Goal: Task Accomplishment & Management: Use online tool/utility

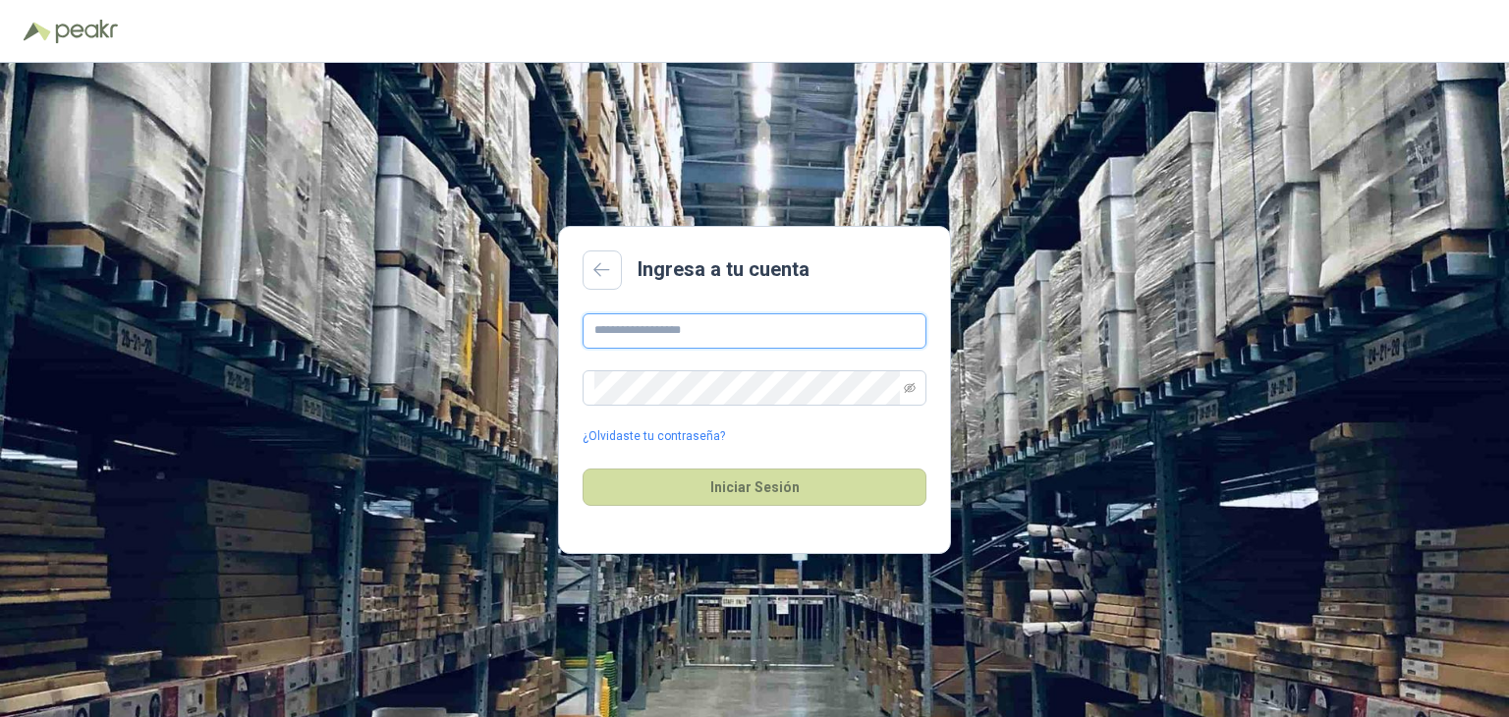
click at [732, 334] on input "text" at bounding box center [755, 330] width 344 height 35
type input "**********"
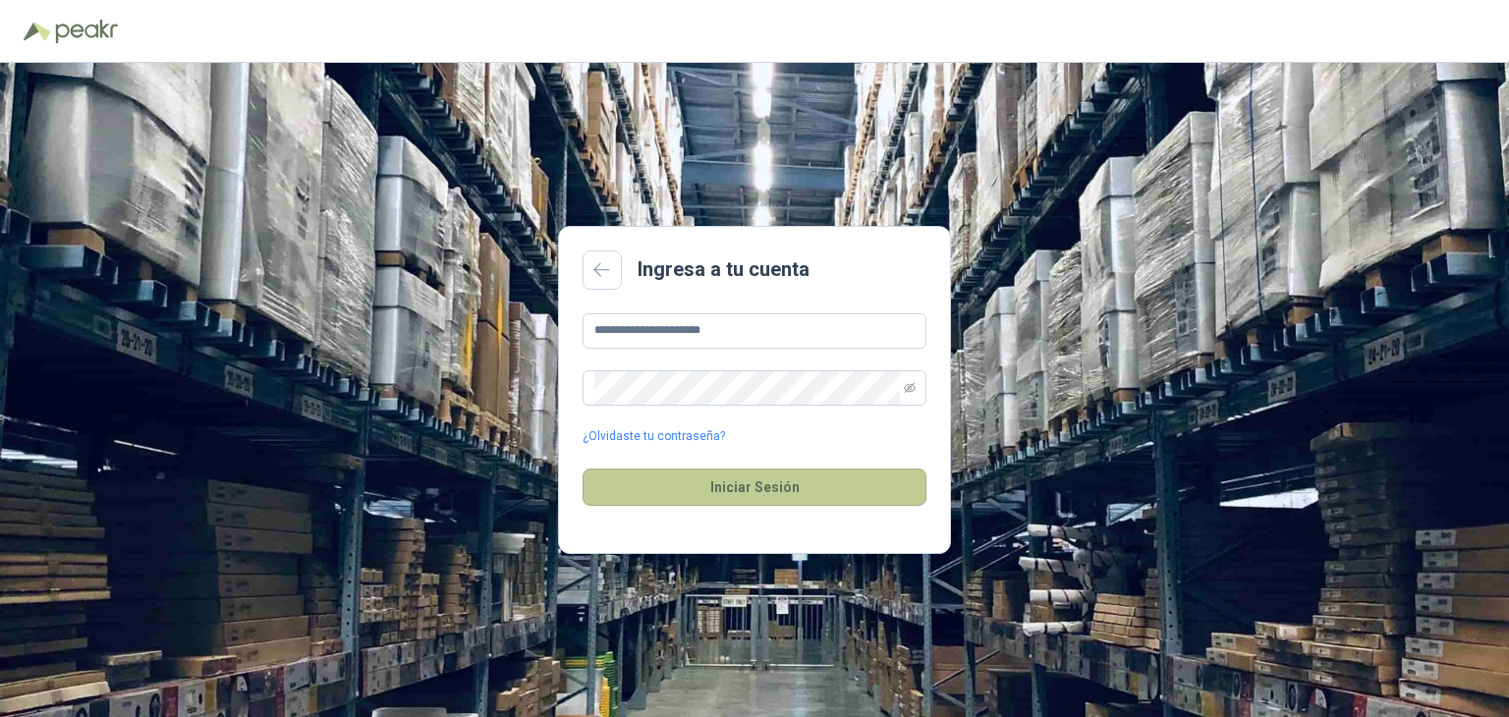
click at [712, 479] on button "Iniciar Sesión" at bounding box center [755, 487] width 344 height 37
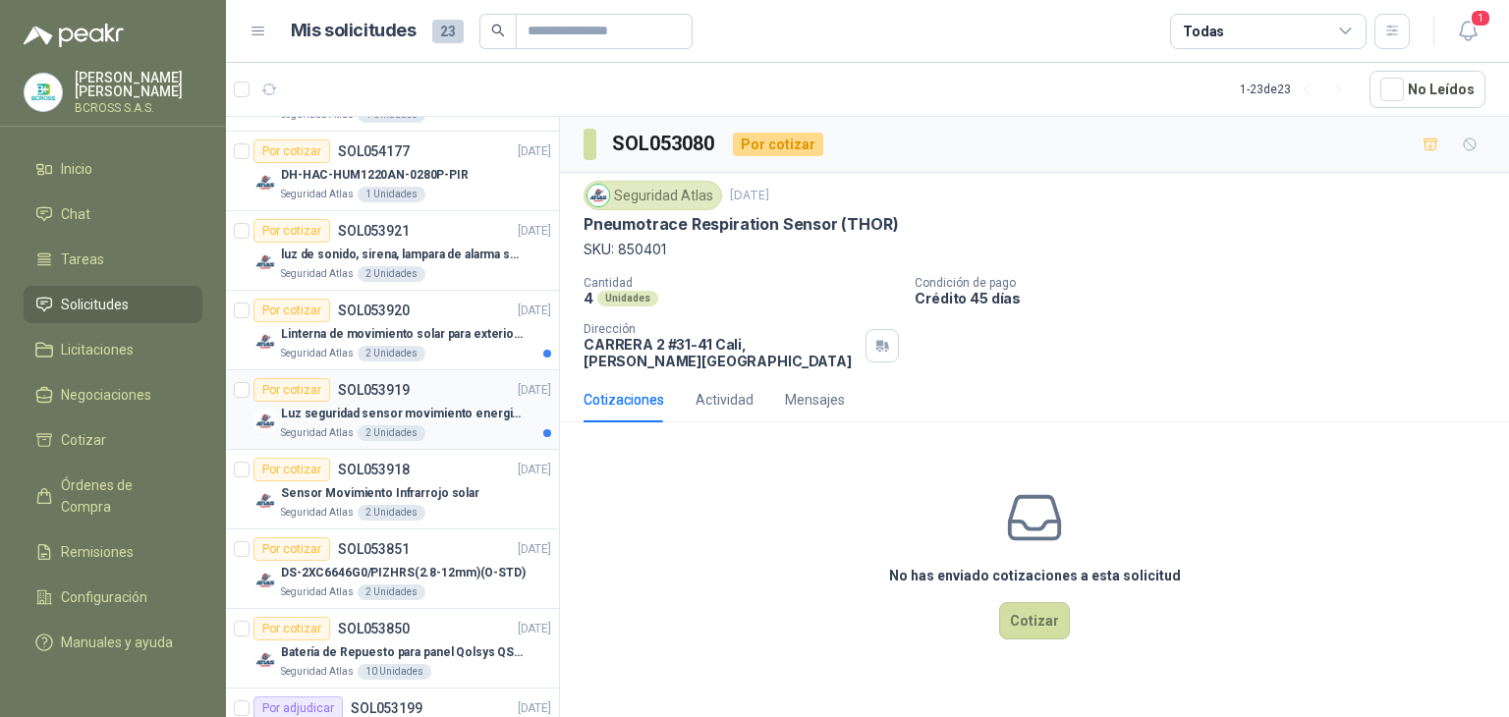
scroll to position [641, 0]
click at [452, 427] on div "Seguridad Atlas 2 Unidades" at bounding box center [416, 435] width 270 height 16
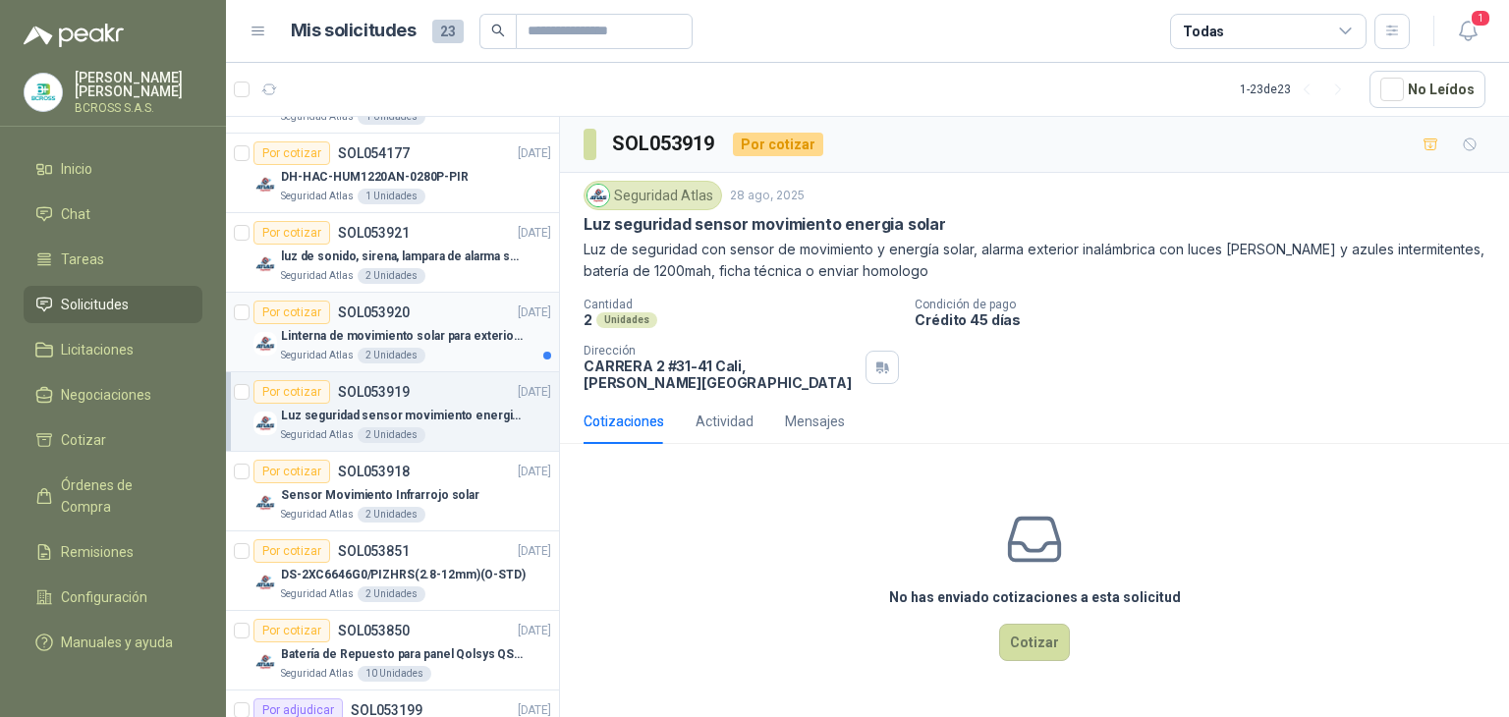
click at [478, 348] on div "Seguridad Atlas 2 Unidades" at bounding box center [416, 356] width 270 height 16
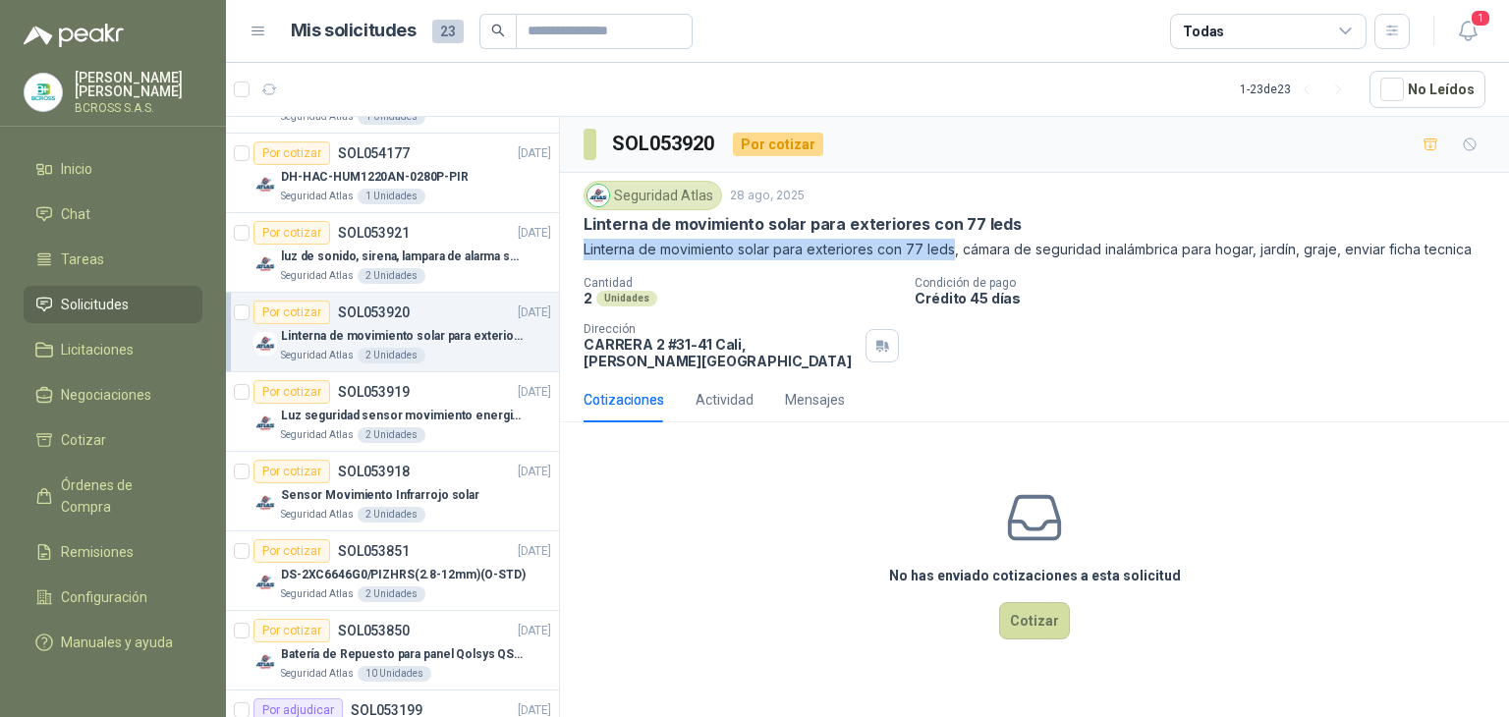
drag, startPoint x: 582, startPoint y: 249, endPoint x: 872, endPoint y: 264, distance: 291.2
click at [952, 252] on div "Seguridad Atlas [DATE] Linterna de movimiento solar para exteriores con 77 leds…" at bounding box center [1034, 275] width 949 height 204
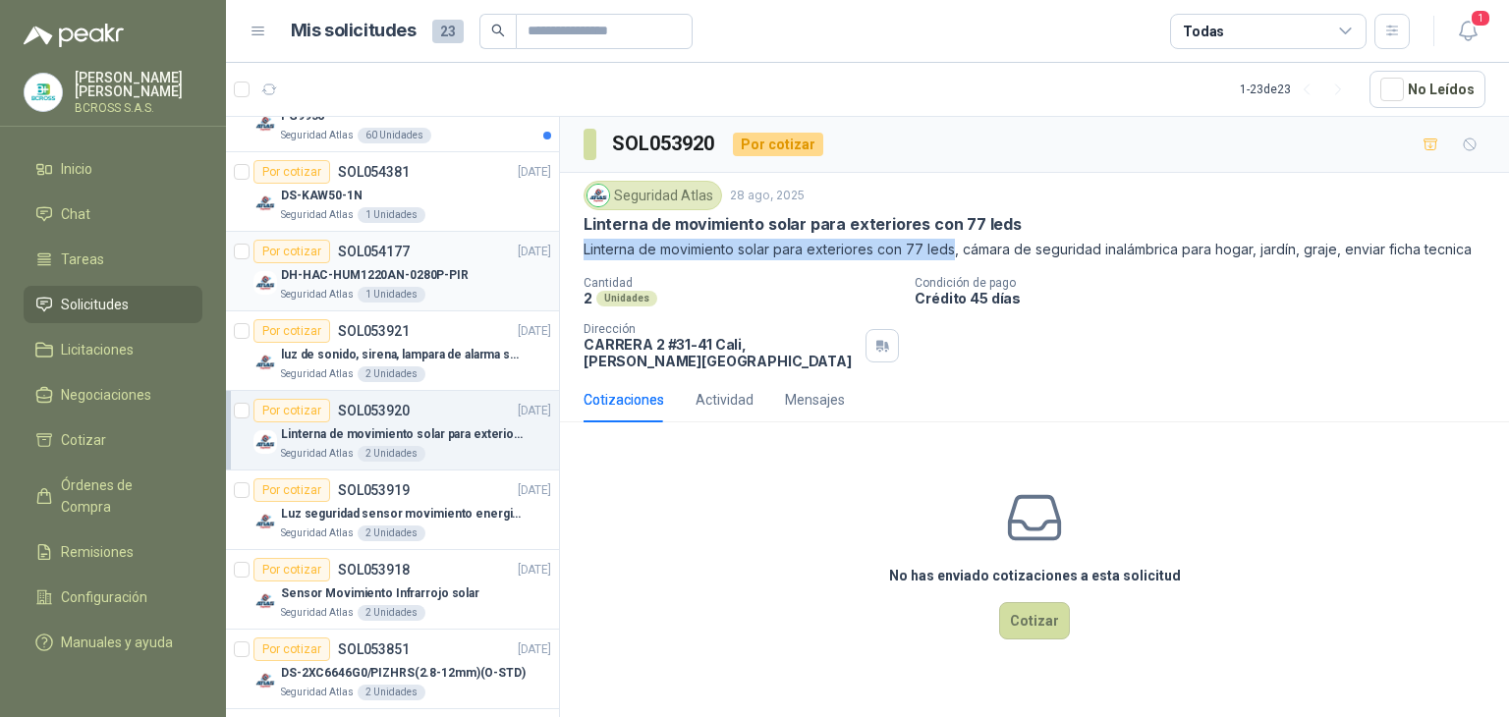
drag, startPoint x: 452, startPoint y: 277, endPoint x: 450, endPoint y: 292, distance: 14.9
click at [452, 276] on p "DH-HAC-HUM1220AN-0280P-PIR" at bounding box center [375, 275] width 188 height 19
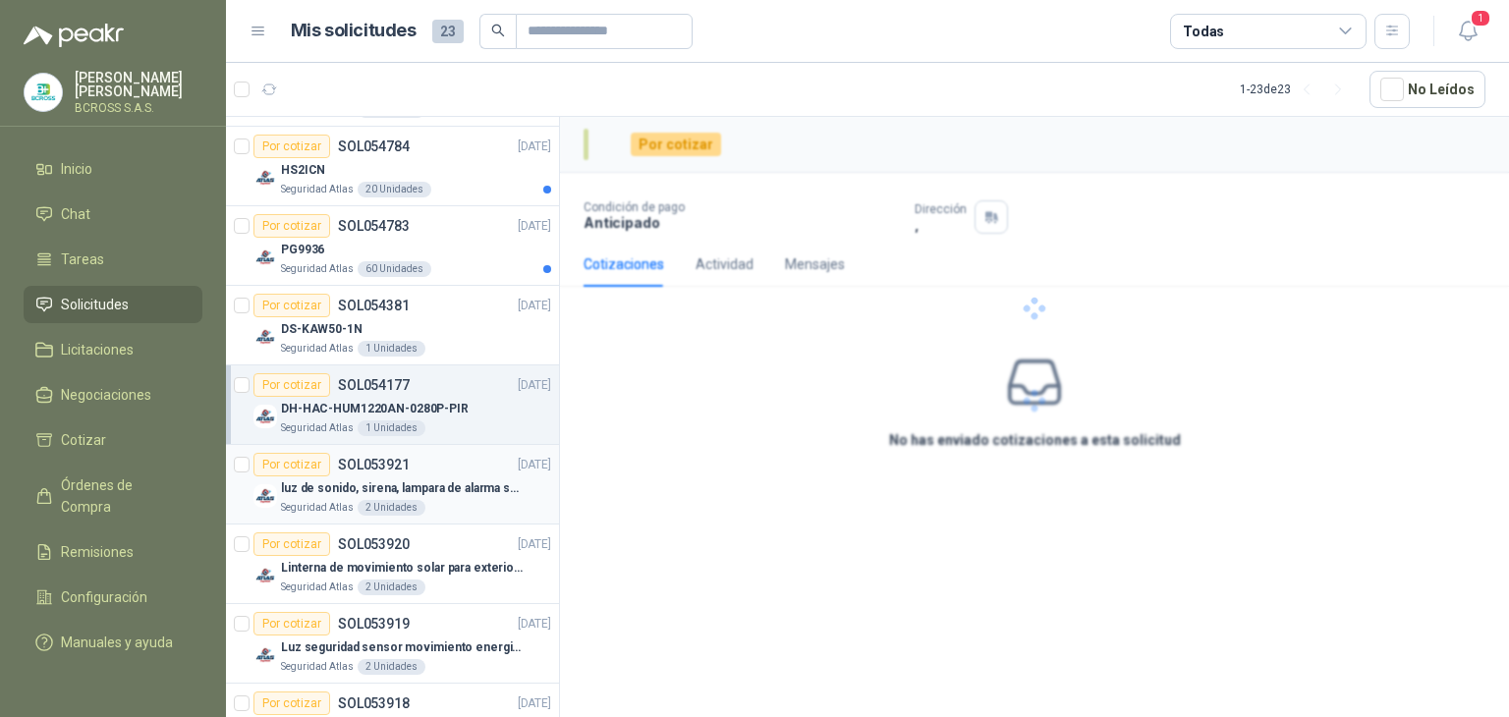
scroll to position [346, 0]
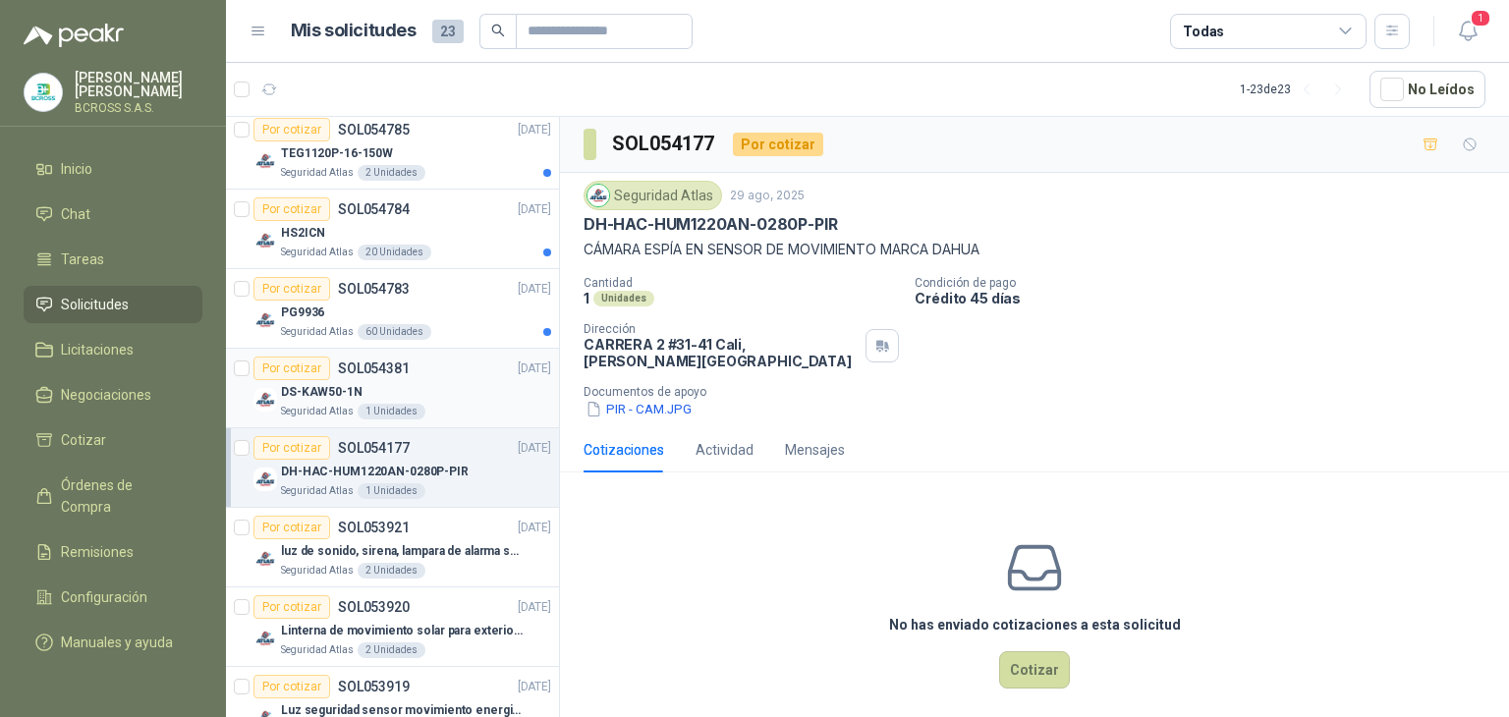
click at [455, 374] on div "Por cotizar SOL054381 [DATE]" at bounding box center [402, 369] width 298 height 24
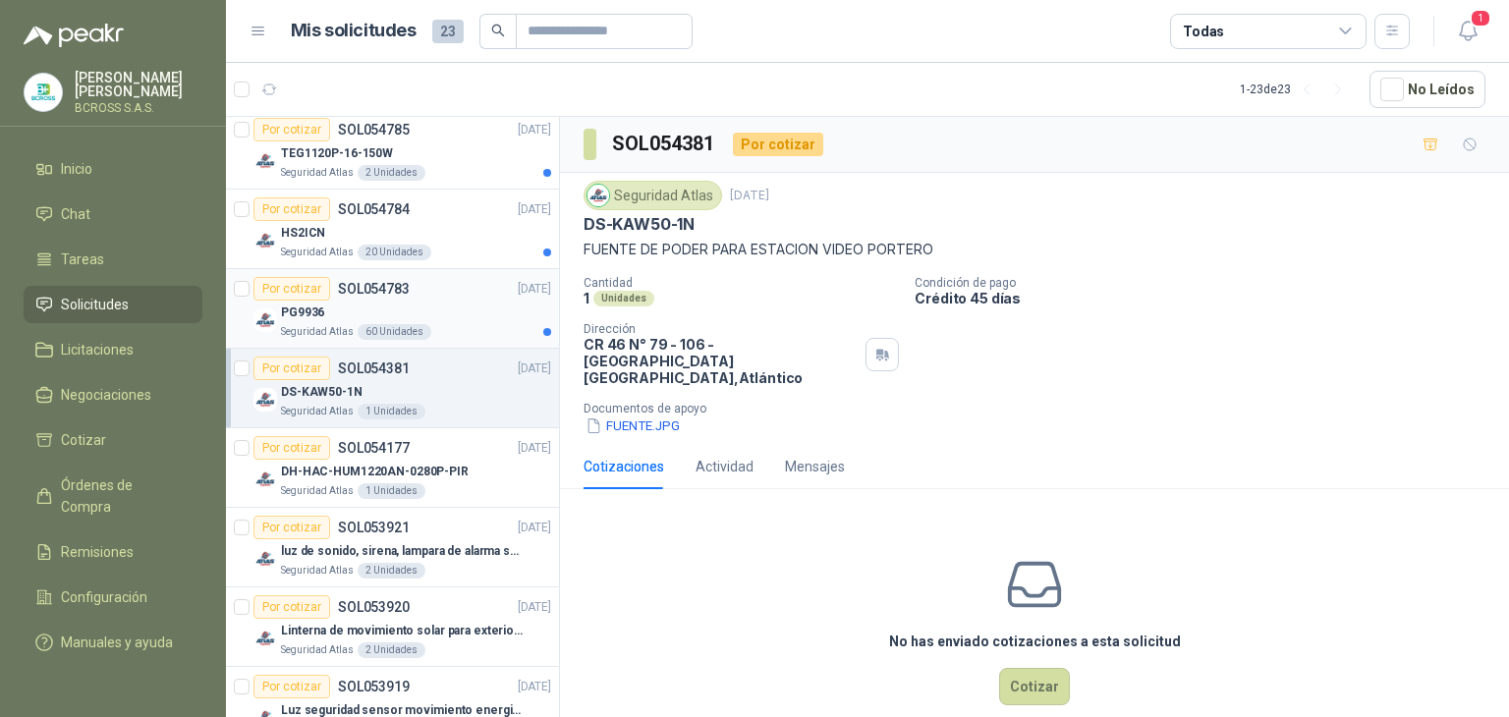
drag, startPoint x: 445, startPoint y: 300, endPoint x: 468, endPoint y: 314, distance: 27.0
click at [447, 301] on div "PG9936" at bounding box center [416, 313] width 270 height 24
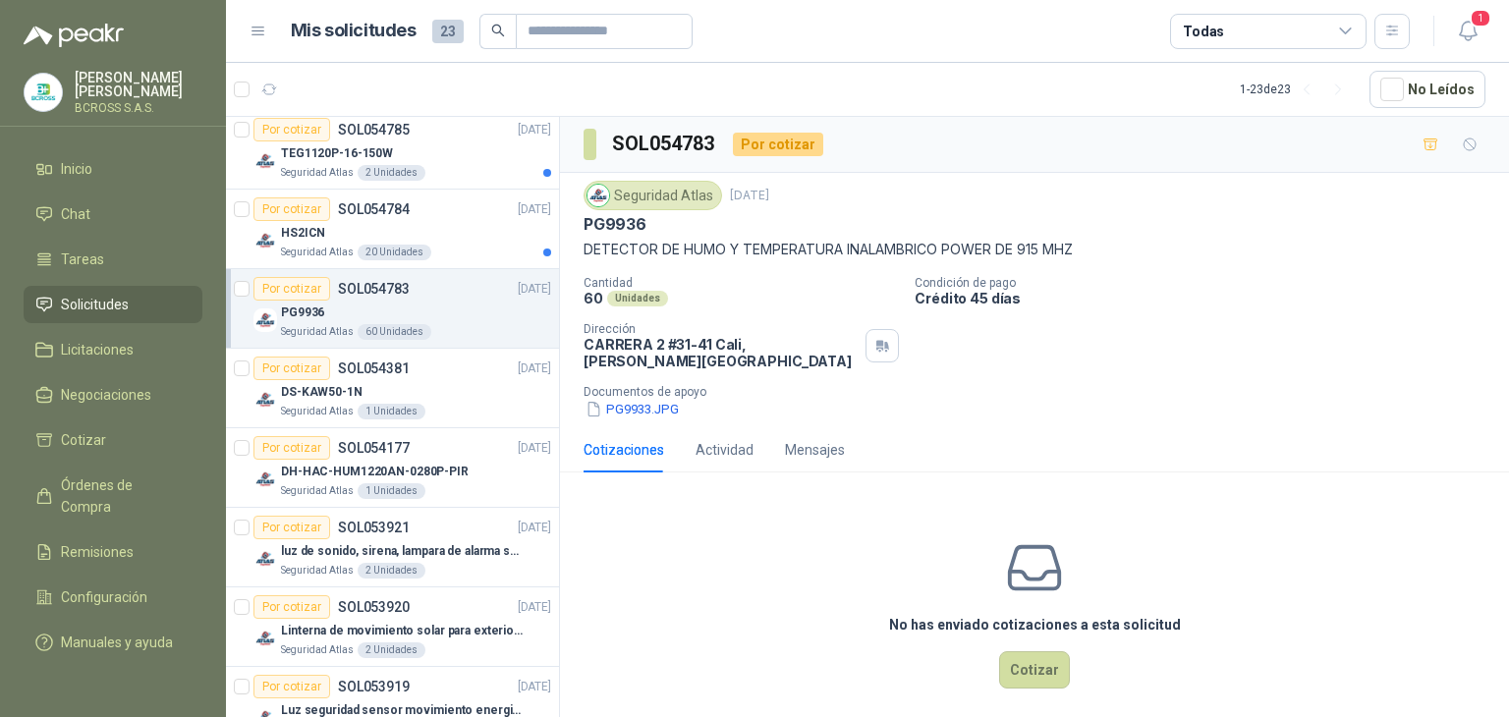
drag, startPoint x: 682, startPoint y: 263, endPoint x: 648, endPoint y: 265, distance: 33.5
click at [682, 262] on div "Seguridad Atlas [DATE] PG9936 DETECTOR DE HUMO Y TEMPERATURA INALAMBRICO POWER …" at bounding box center [1035, 300] width 902 height 239
click at [673, 256] on p "DETECTOR DE HUMO Y TEMPERATURA INALAMBRICO POWER DE 915 MHZ" at bounding box center [1035, 250] width 902 height 22
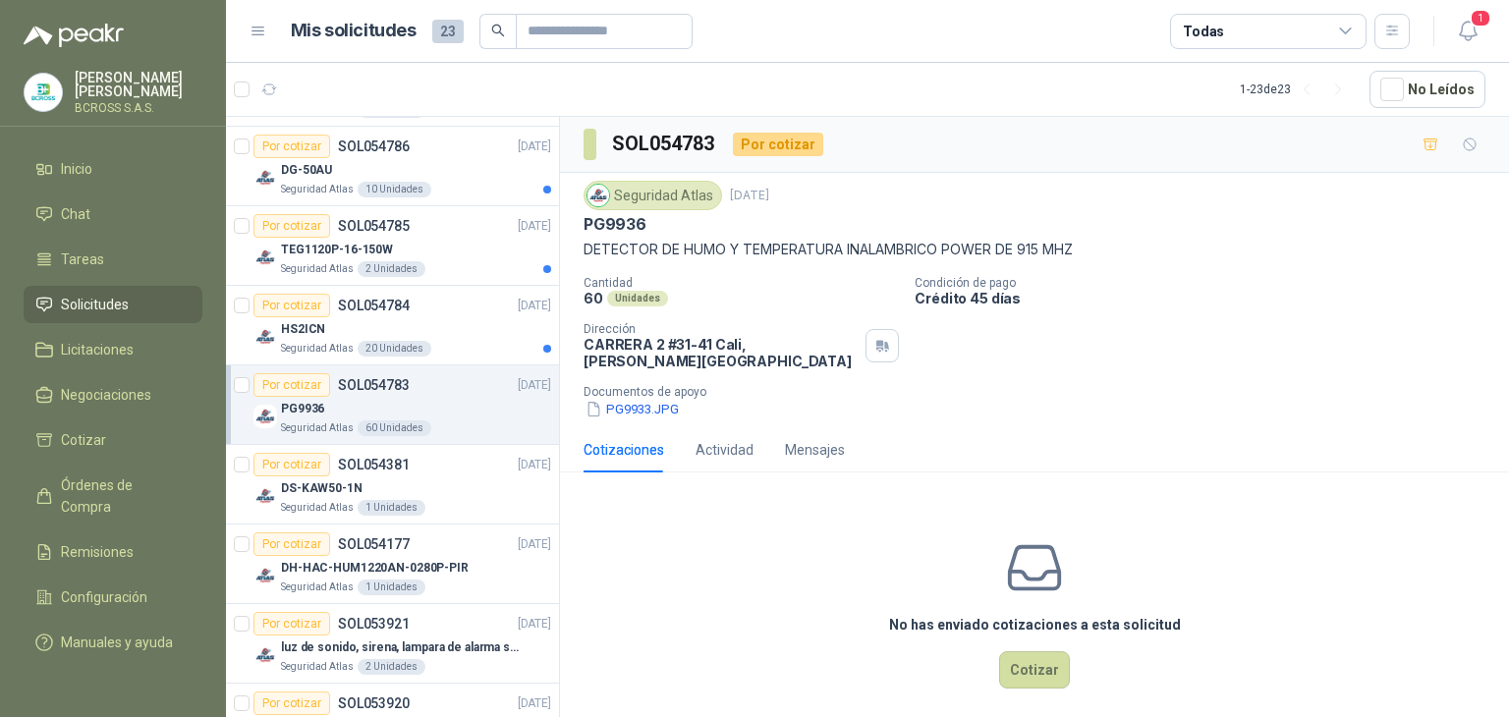
scroll to position [248, 0]
click at [464, 331] on div "HS2ICN" at bounding box center [416, 331] width 270 height 24
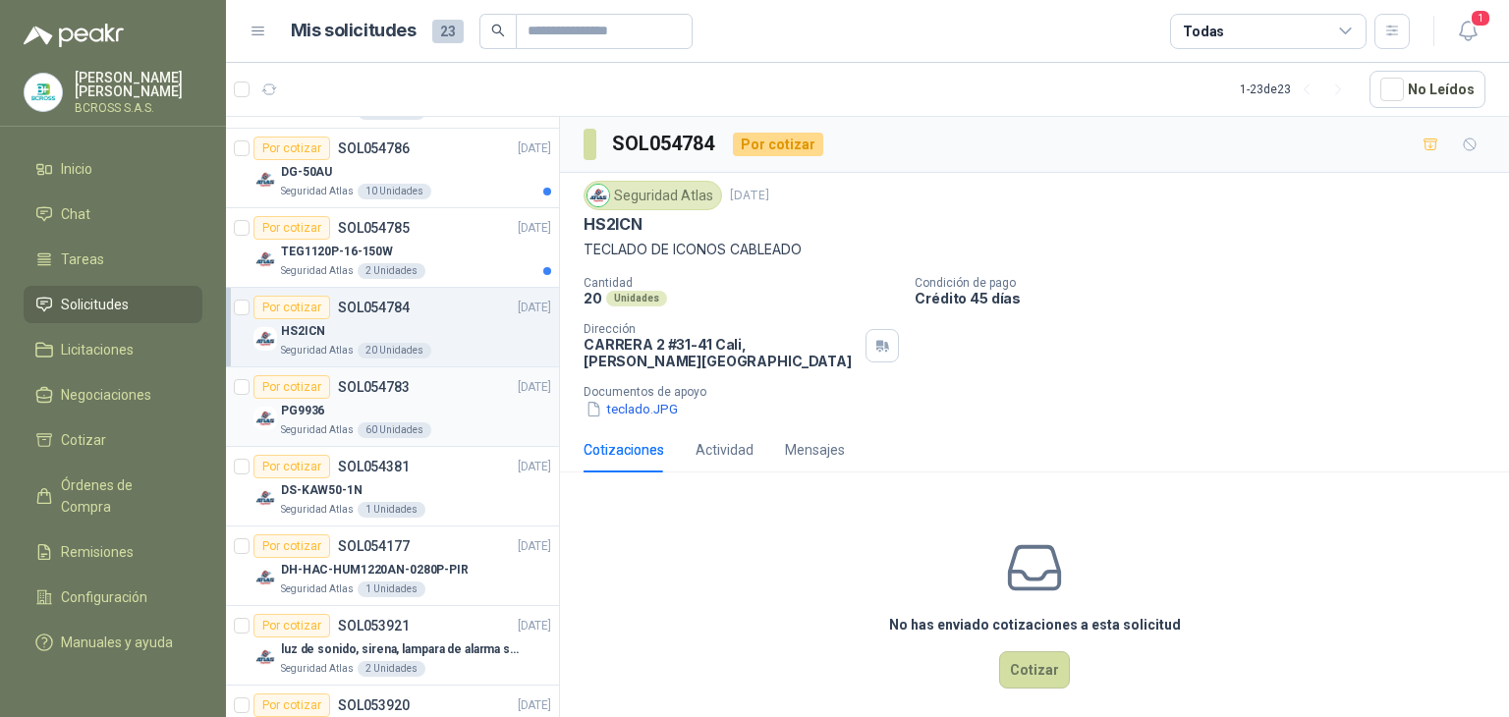
click at [440, 394] on div "Por cotizar SOL054783 [DATE]" at bounding box center [402, 387] width 298 height 24
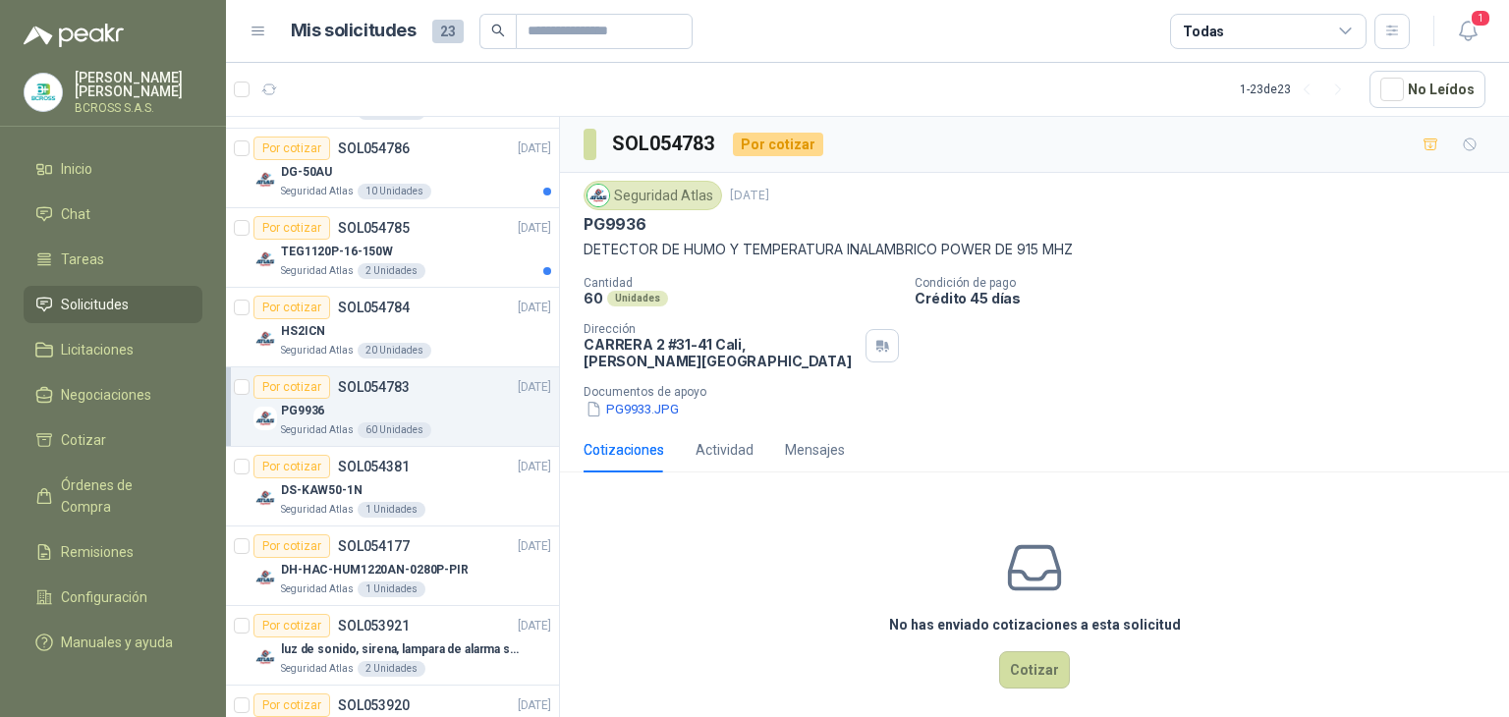
click at [623, 261] on div "Seguridad Atlas [DATE] PG9936 DETECTOR DE HUMO Y TEMPERATURA INALAMBRICO POWER …" at bounding box center [1035, 300] width 902 height 239
click at [476, 263] on div "Seguridad Atlas 2 Unidades" at bounding box center [416, 271] width 270 height 16
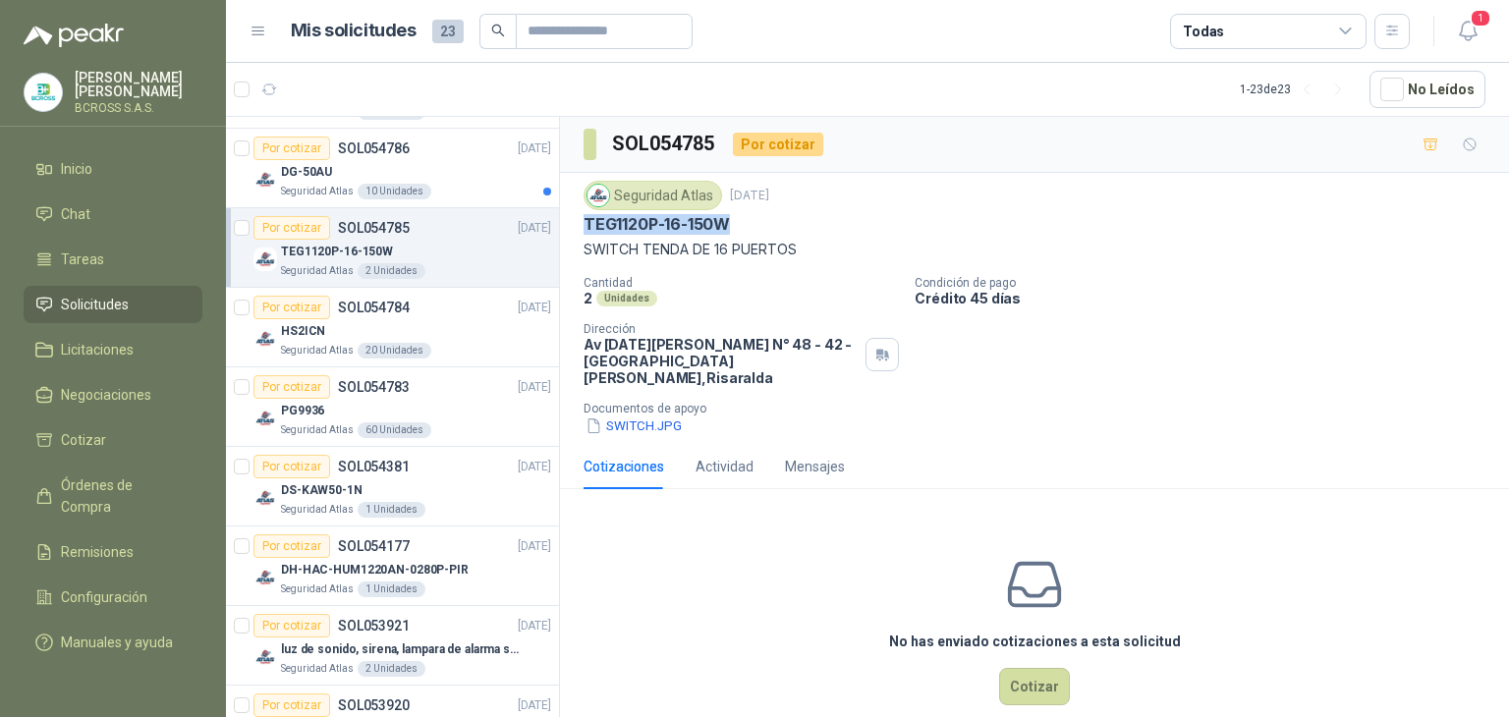
drag, startPoint x: 585, startPoint y: 224, endPoint x: 715, endPoint y: 221, distance: 130.7
click at [730, 222] on p "TEG1120P-16-150W" at bounding box center [657, 224] width 146 height 21
copy p "TEG1120P-16-150W"
click at [727, 252] on p "SWITCH TENDA DE 16 PUERTOS" at bounding box center [1035, 250] width 902 height 22
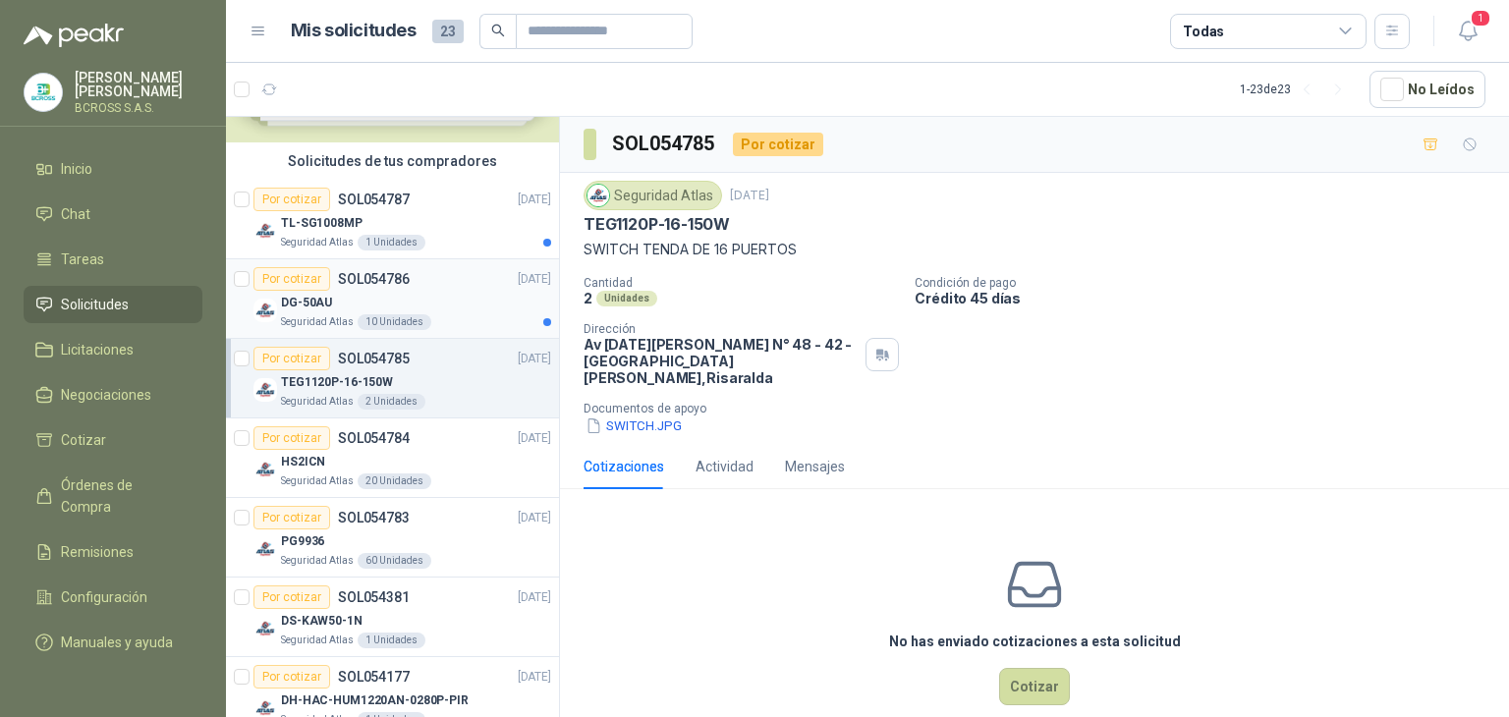
scroll to position [51, 0]
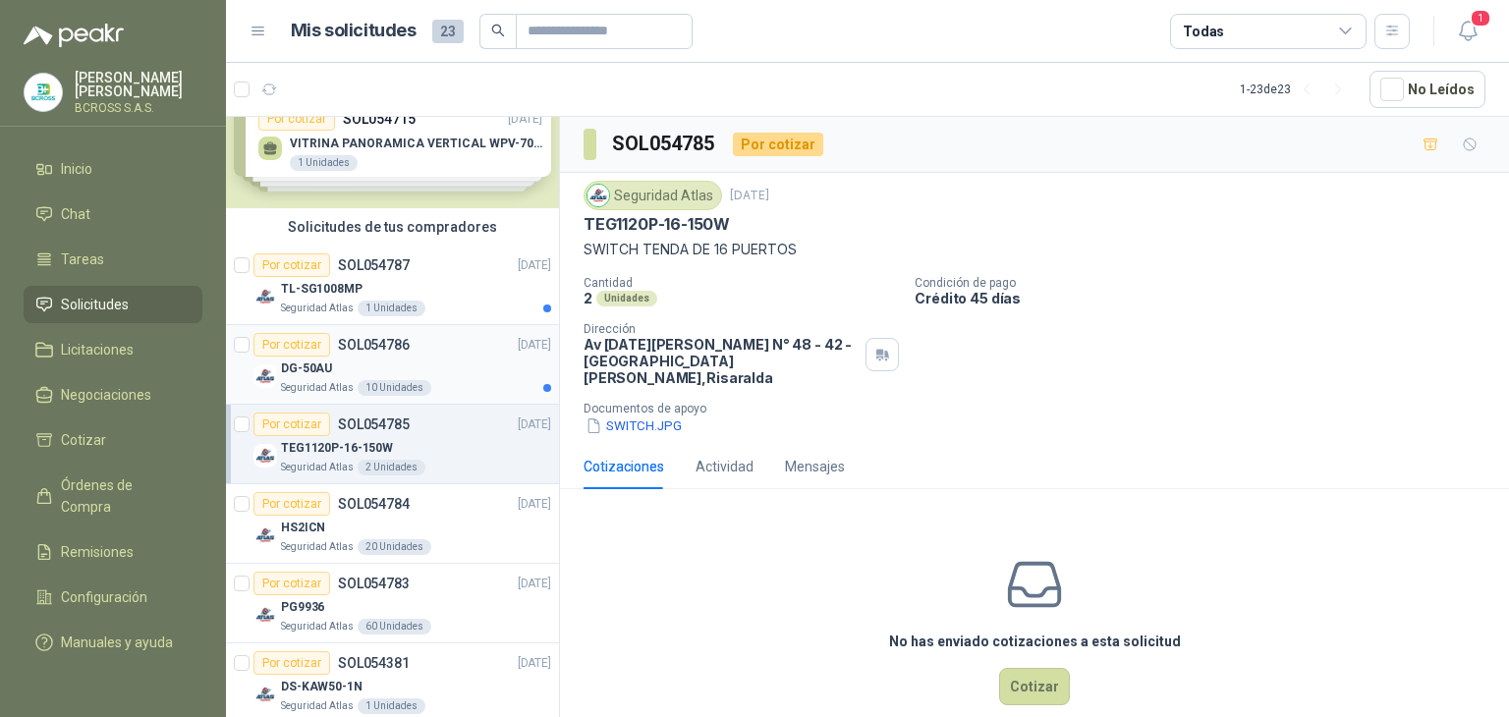
click at [476, 369] on div "DG-50AU" at bounding box center [416, 369] width 270 height 24
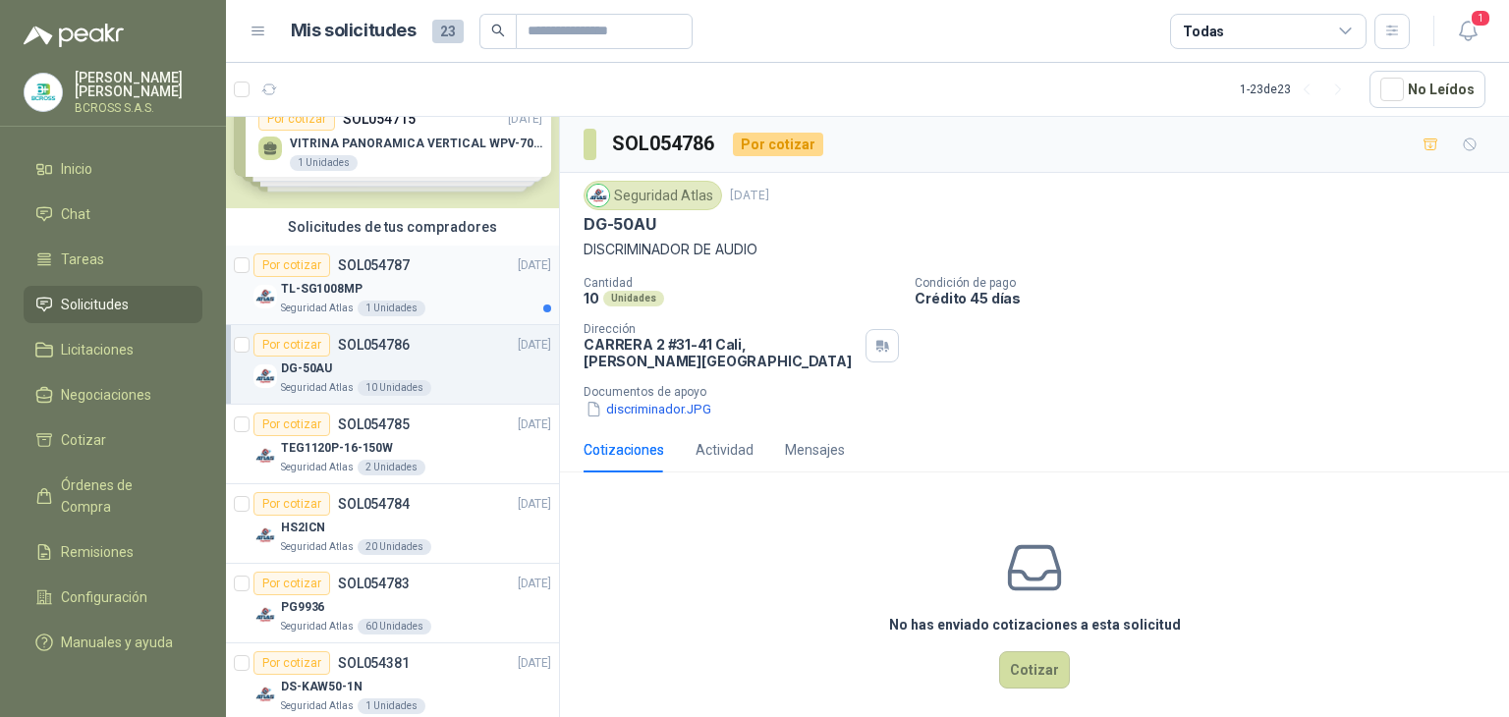
click at [468, 280] on div "TL-SG1008MP" at bounding box center [416, 289] width 270 height 24
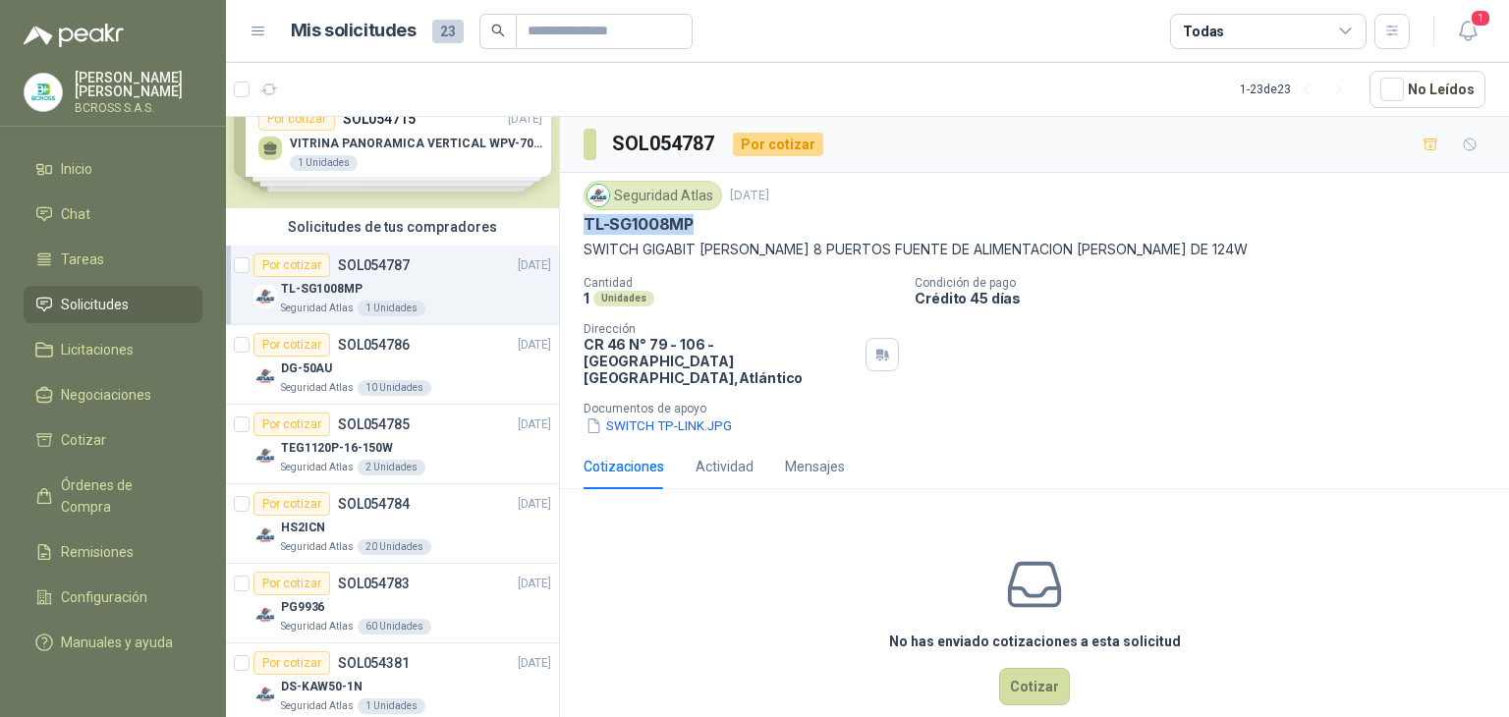
drag, startPoint x: 586, startPoint y: 223, endPoint x: 691, endPoint y: 222, distance: 105.1
click at [691, 222] on p "TL-SG1008MP" at bounding box center [639, 224] width 110 height 21
copy p "TL-SG1008MP"
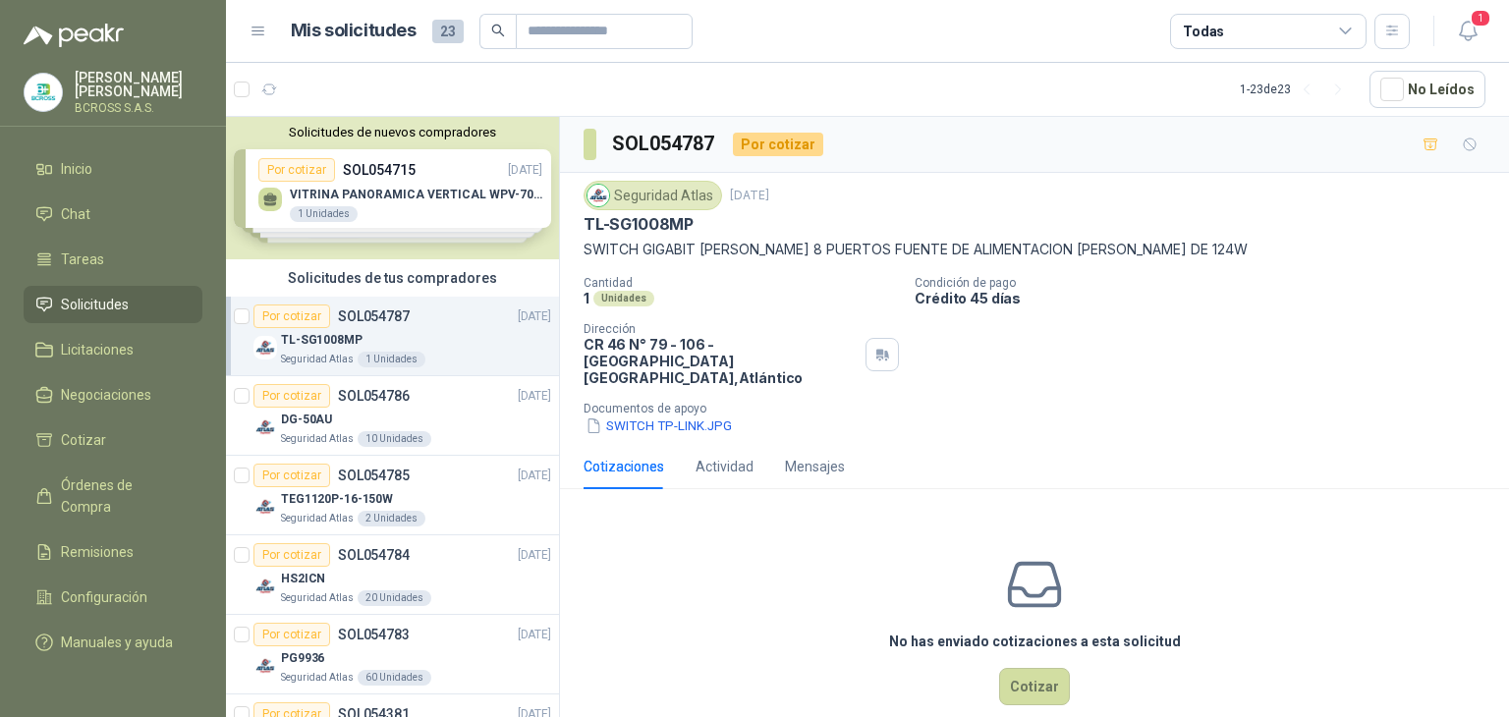
click at [385, 188] on div "Solicitudes de nuevos compradores Por cotizar SOL054715 [DATE] VITRINA PANORAMI…" at bounding box center [392, 188] width 333 height 142
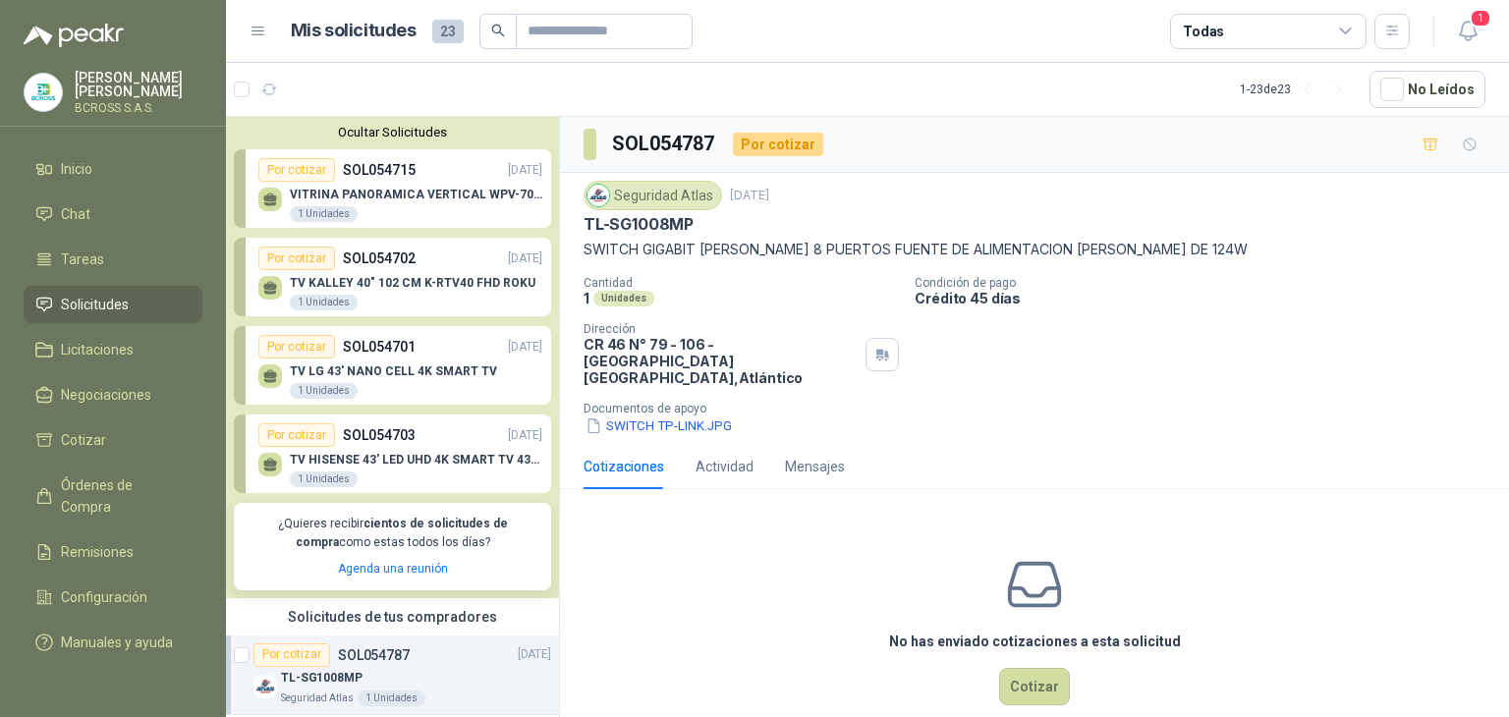
click at [415, 270] on div "TV [PERSON_NAME] 40" 102 CM K-RTV40 FHD ROKU 1 Unidades" at bounding box center [400, 290] width 284 height 41
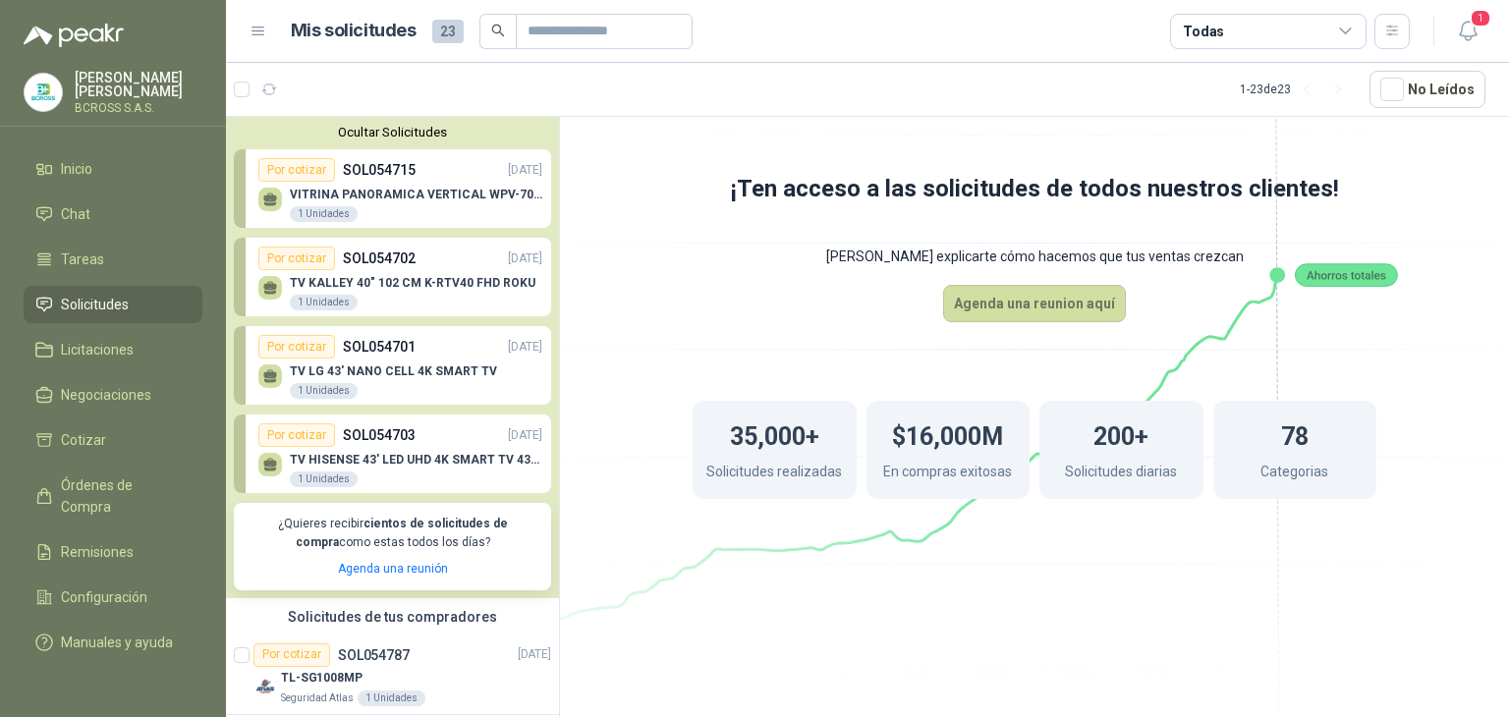
click at [108, 102] on p "BCROSS S.A.S." at bounding box center [139, 108] width 128 height 12
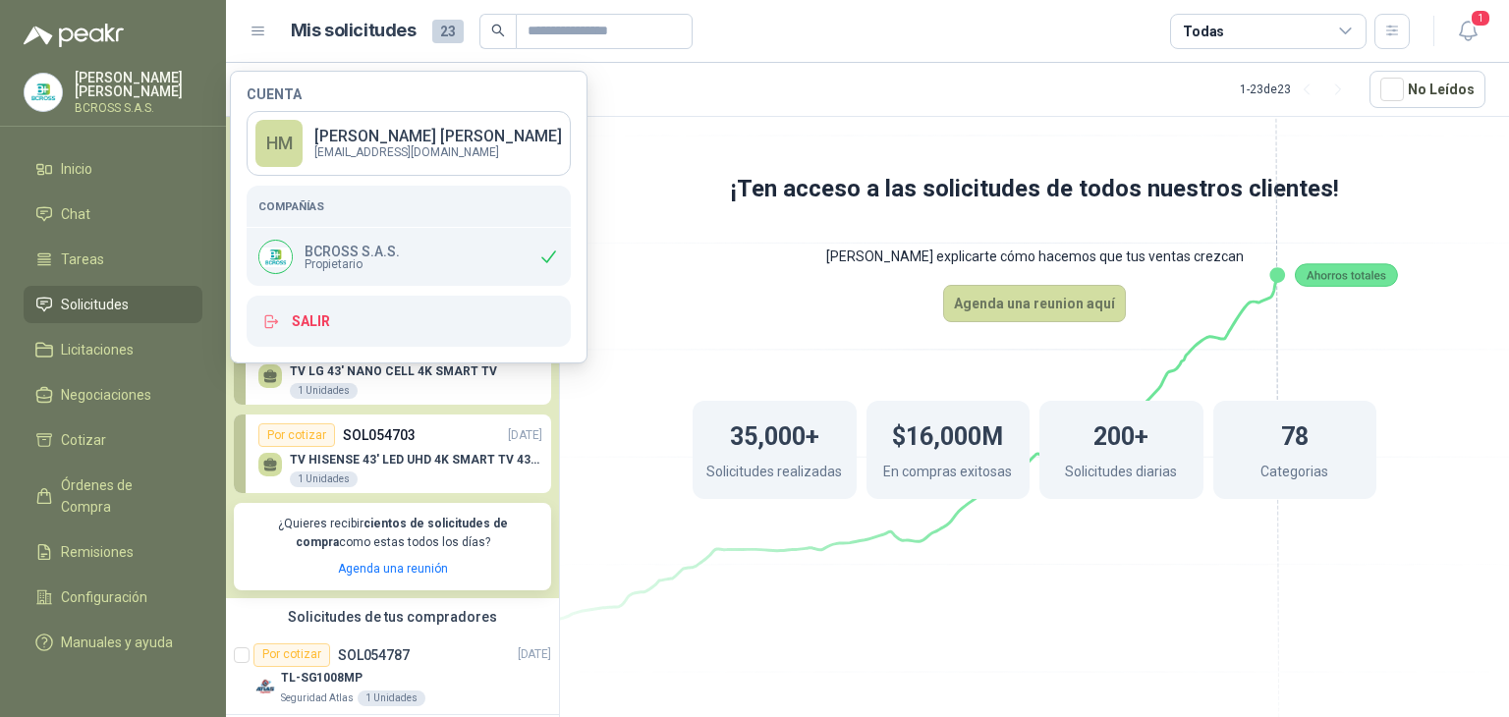
click at [43, 90] on img at bounding box center [43, 92] width 37 height 37
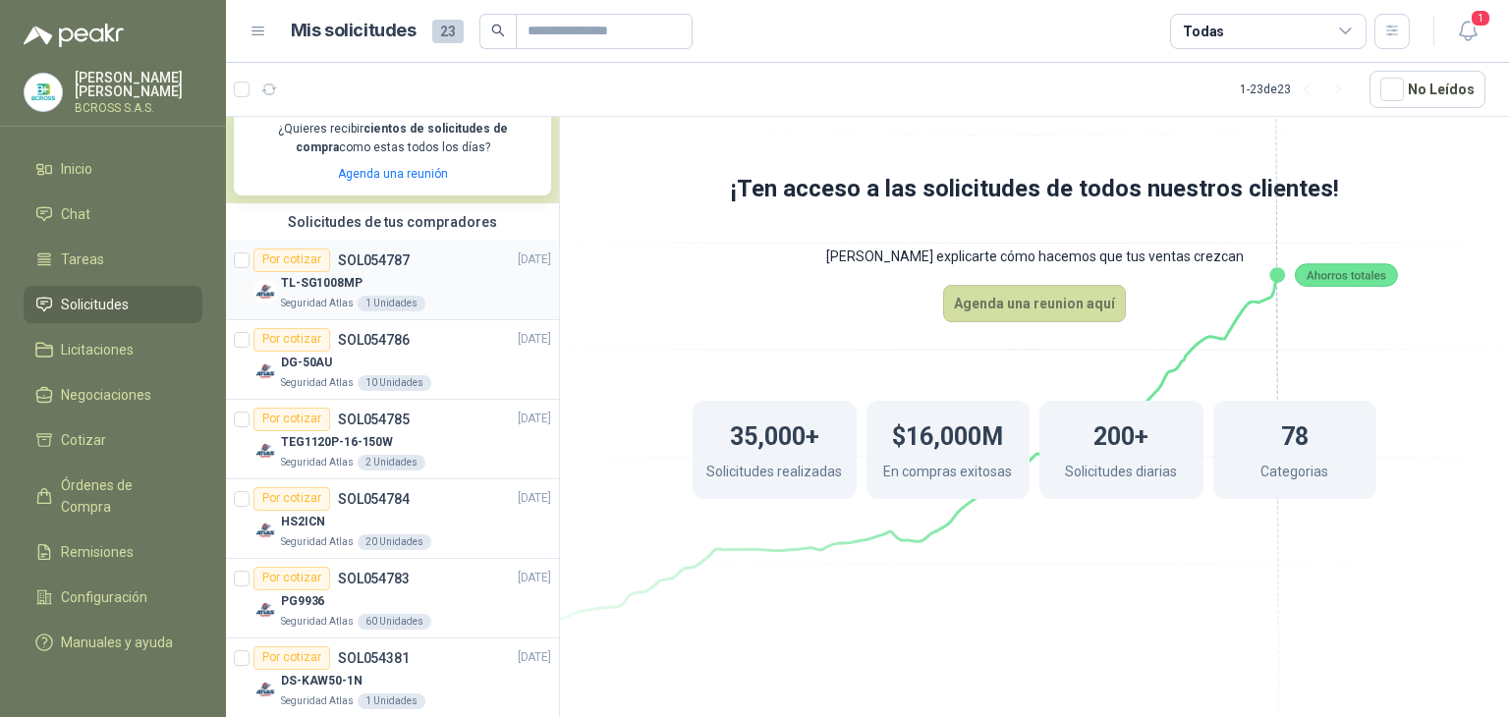
scroll to position [393, 0]
click at [411, 257] on div "Por cotizar SOL054787 [DATE]" at bounding box center [402, 263] width 298 height 24
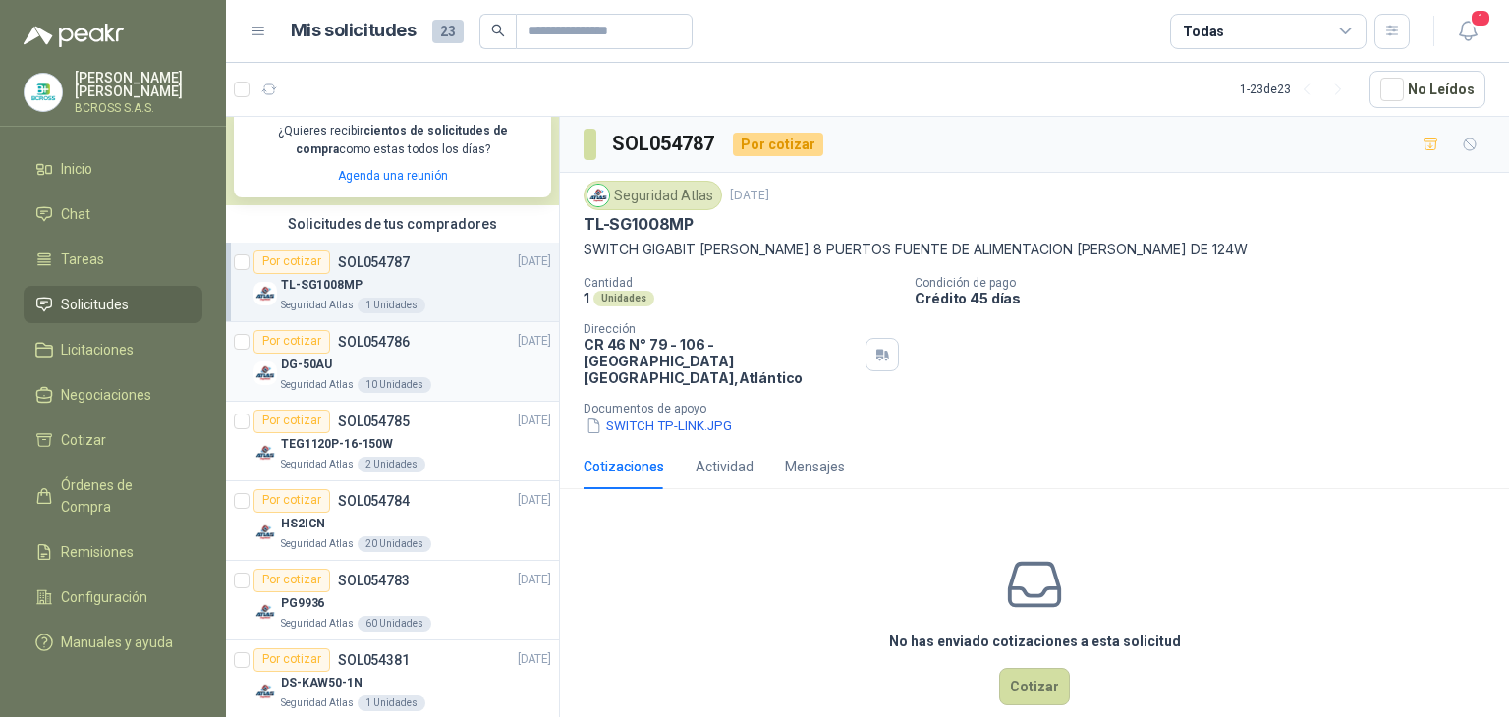
click at [479, 354] on div "DG-50AU" at bounding box center [416, 366] width 270 height 24
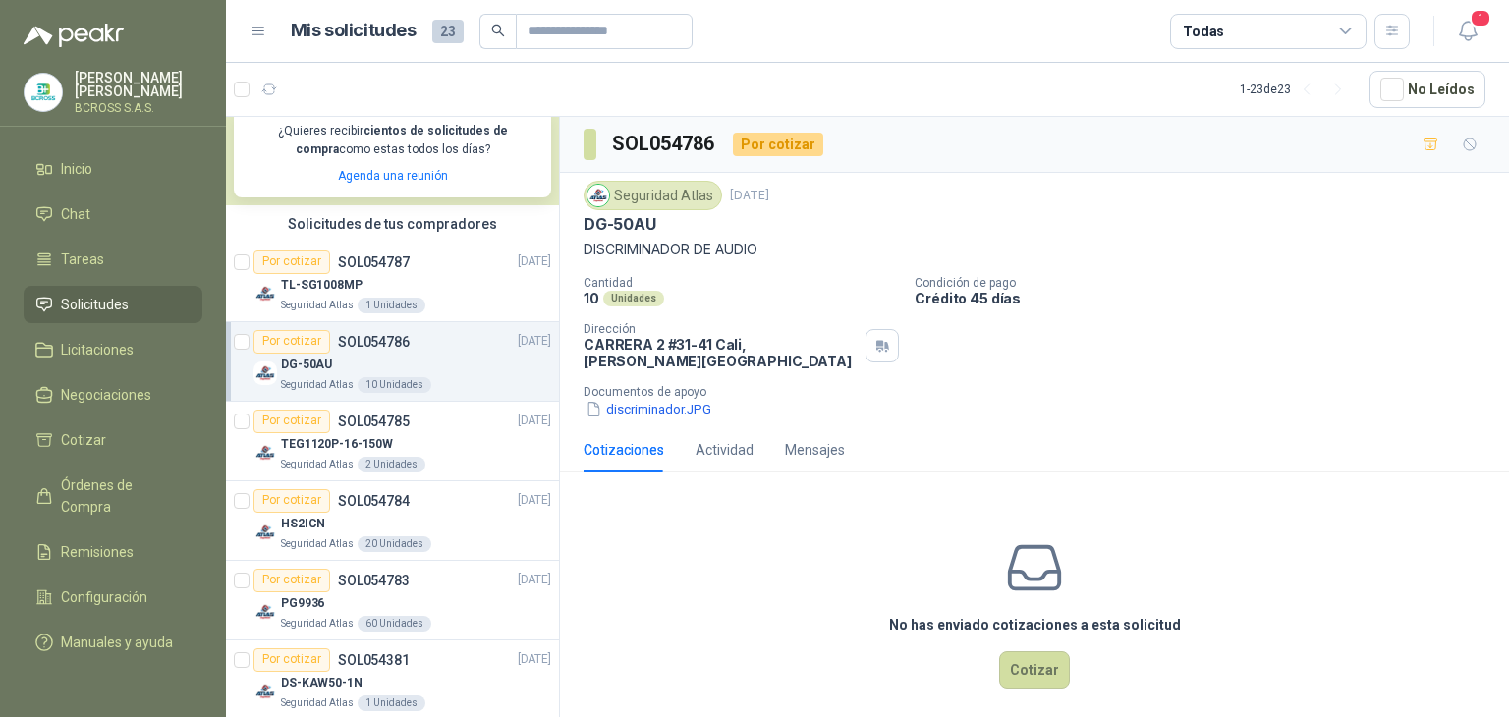
click at [707, 345] on p "[STREET_ADDRESS][PERSON_NAME]" at bounding box center [721, 352] width 274 height 33
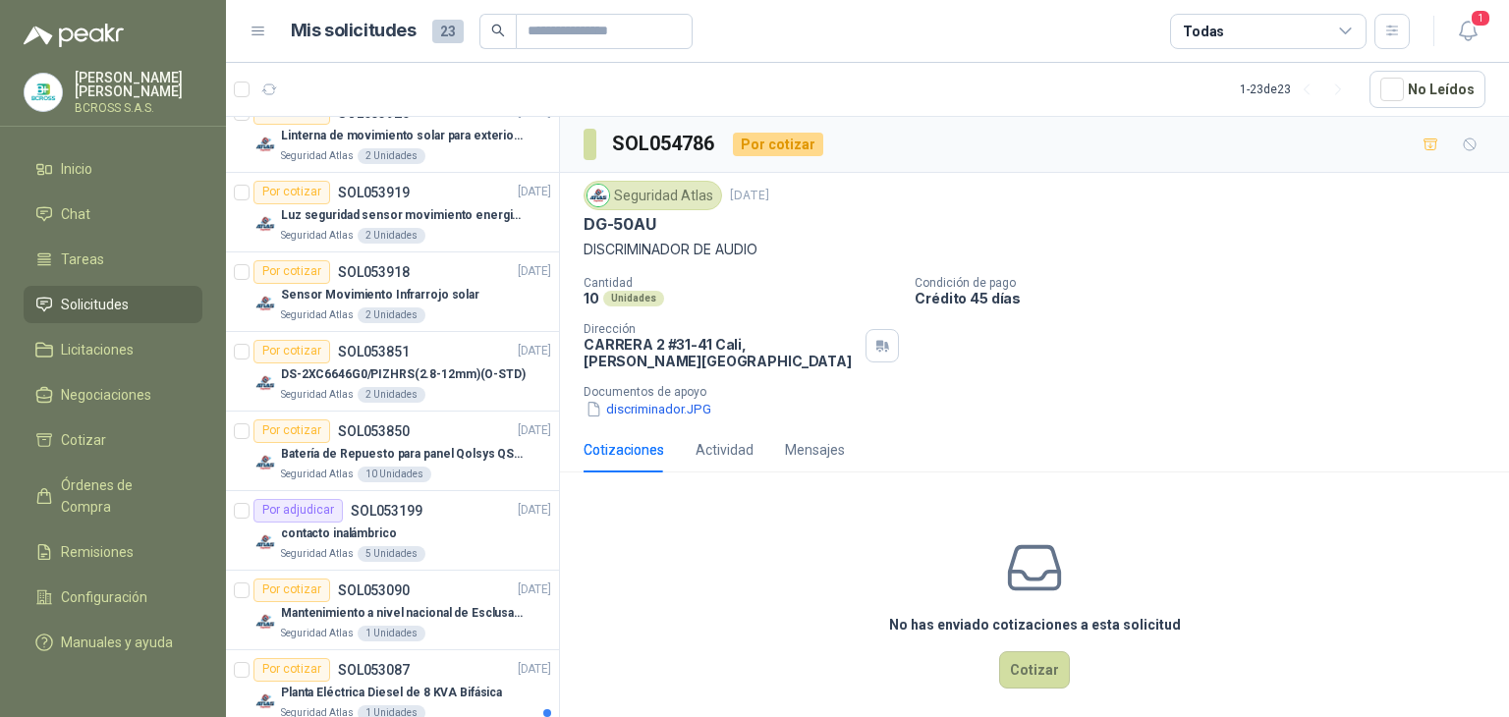
scroll to position [1765, 0]
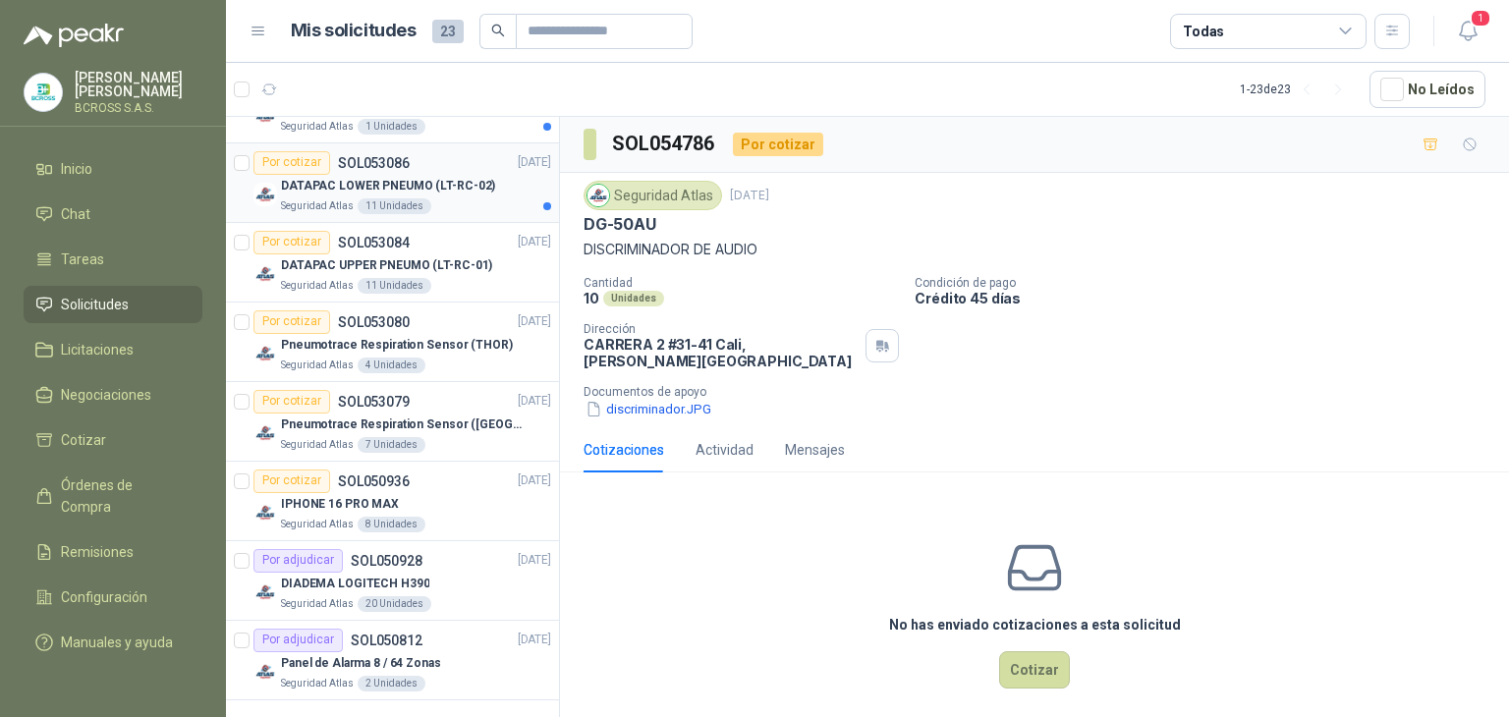
click at [503, 192] on div "DATAPAC LOWER PNEUMO (LT-RC-02)" at bounding box center [416, 187] width 270 height 24
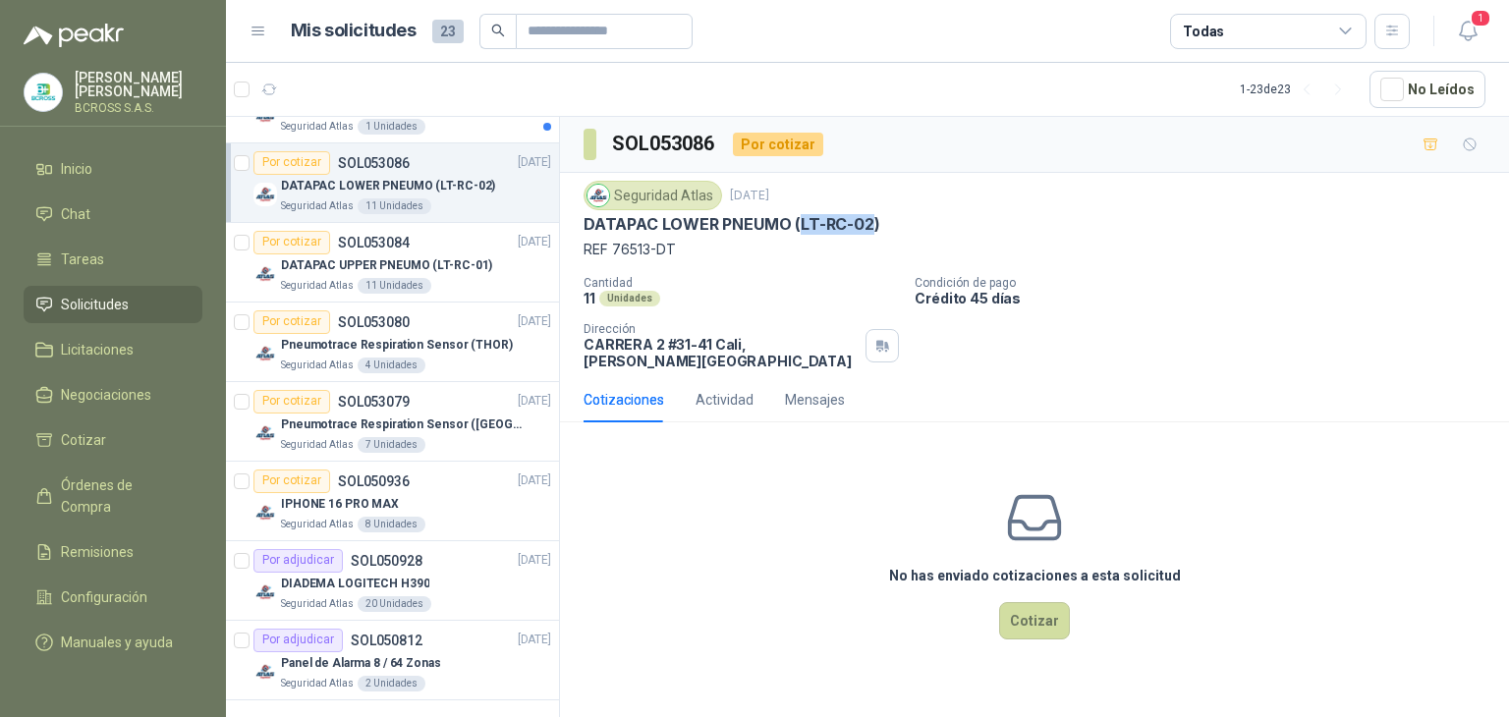
drag, startPoint x: 800, startPoint y: 223, endPoint x: 871, endPoint y: 228, distance: 71.9
click at [871, 228] on p "DATAPAC LOWER PNEUMO (LT-RC-02)" at bounding box center [732, 224] width 296 height 21
copy p "LT-RC-02"
drag, startPoint x: 616, startPoint y: 249, endPoint x: 672, endPoint y: 249, distance: 56.0
click at [672, 249] on p "REF 76513-DT" at bounding box center [1035, 250] width 902 height 22
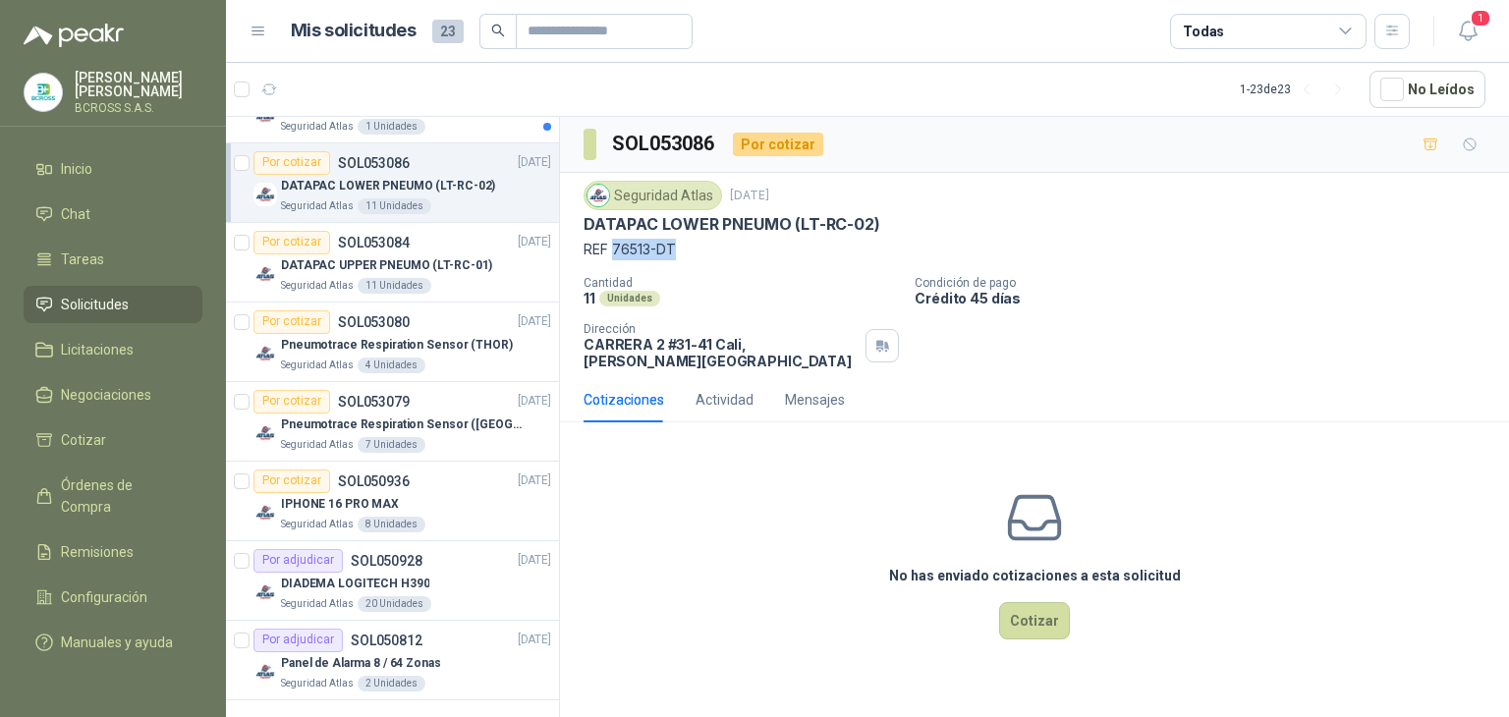
copy p "76513-DT"
drag, startPoint x: 902, startPoint y: 179, endPoint x: 747, endPoint y: 237, distance: 165.7
click at [902, 178] on div "Seguridad Atlas [DATE] DATAPAC LOWER PNEUMO (LT-RC-02) REF 76513-DT Cantidad 11…" at bounding box center [1034, 275] width 949 height 204
click at [459, 340] on p "Pneumotrace Respiration Sensor (THOR)" at bounding box center [397, 345] width 232 height 19
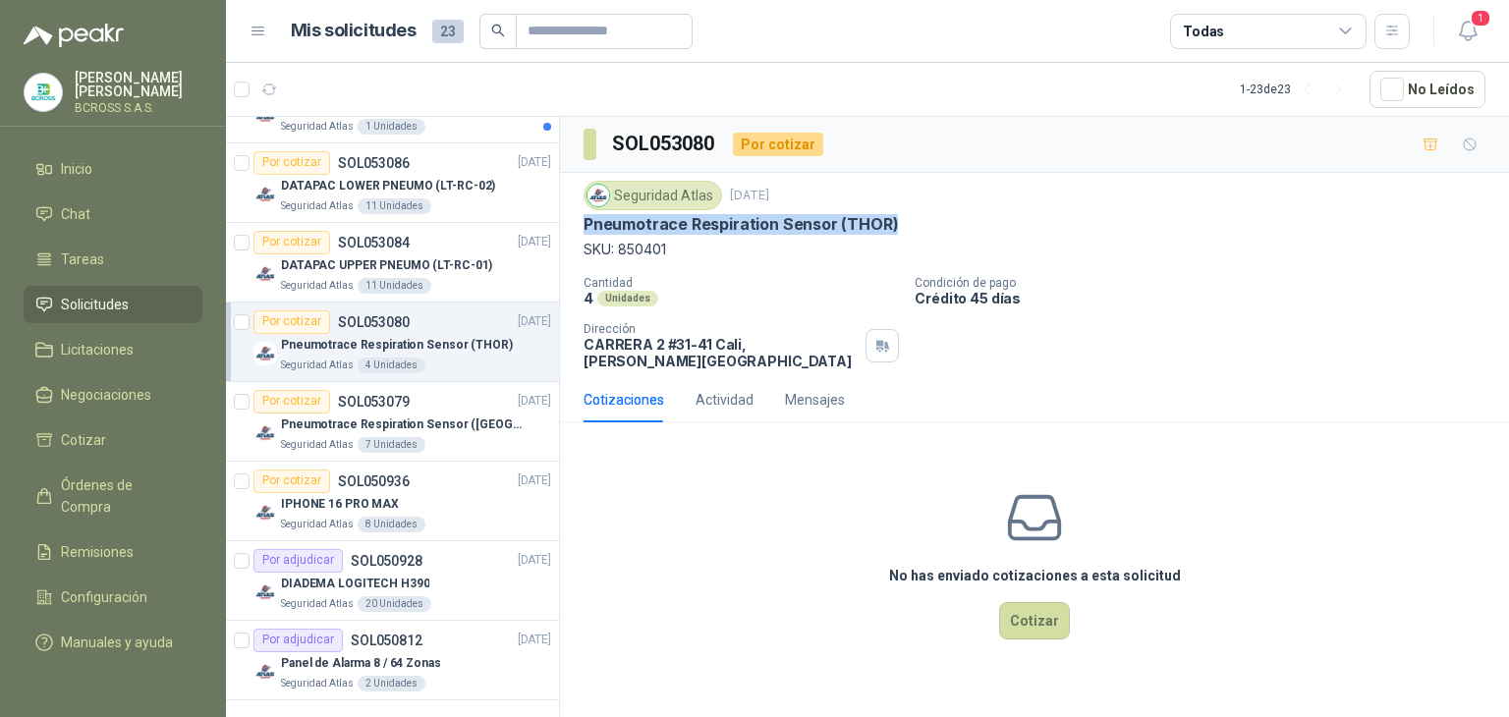
drag, startPoint x: 584, startPoint y: 223, endPoint x: 975, endPoint y: 223, distance: 391.0
click at [975, 223] on div "Pneumotrace Respiration Sensor (THOR)" at bounding box center [1035, 224] width 902 height 21
copy p "Pneumotrace Respiration Sensor (THOR)"
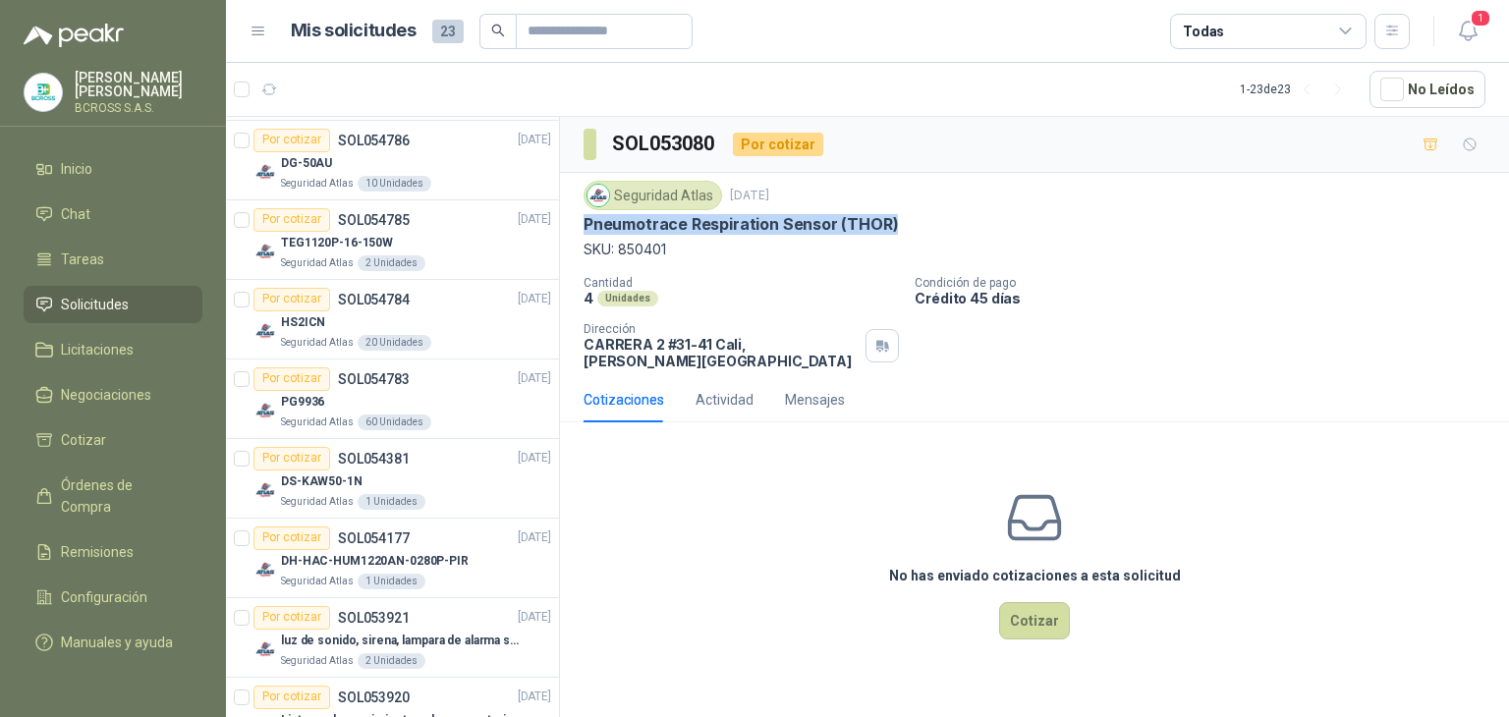
scroll to position [587, 0]
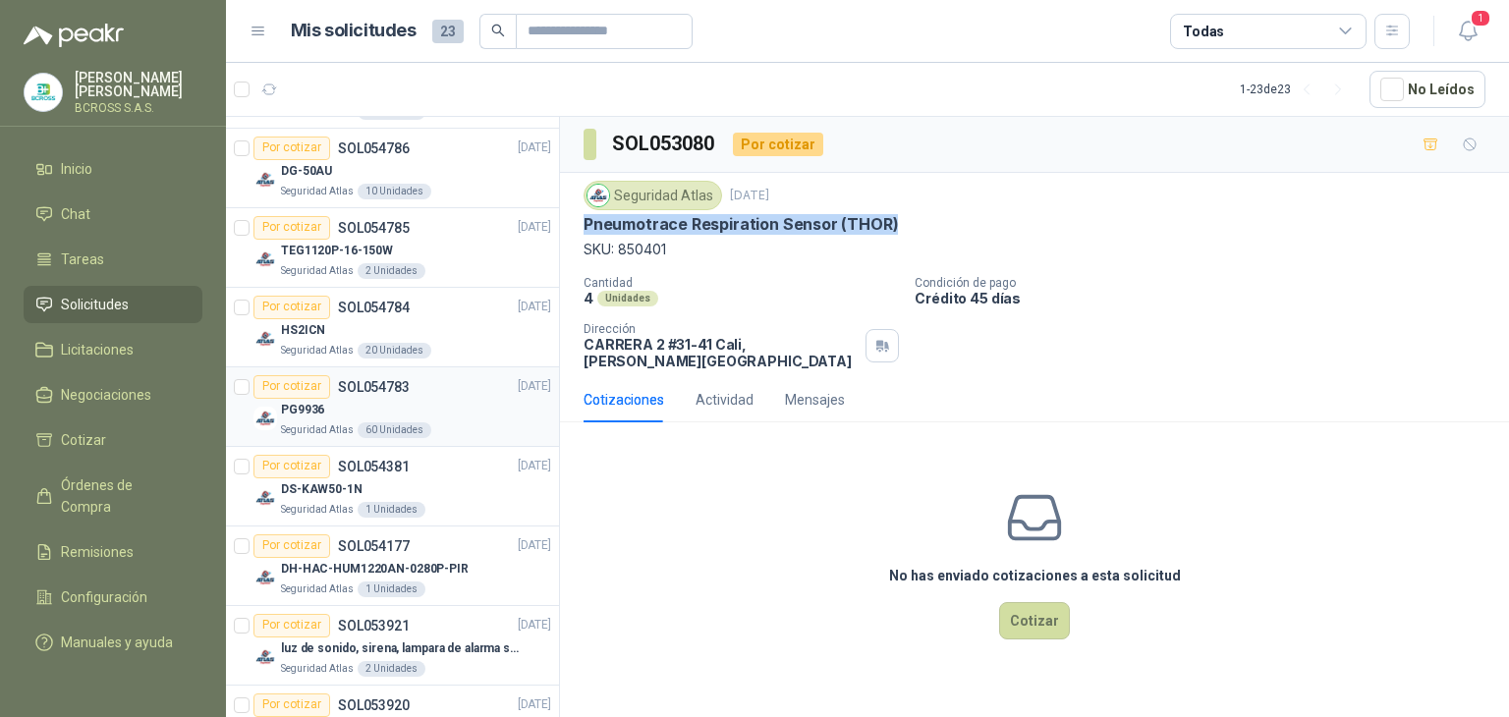
click at [461, 395] on div "Por cotizar SOL054783 [DATE]" at bounding box center [402, 387] width 298 height 24
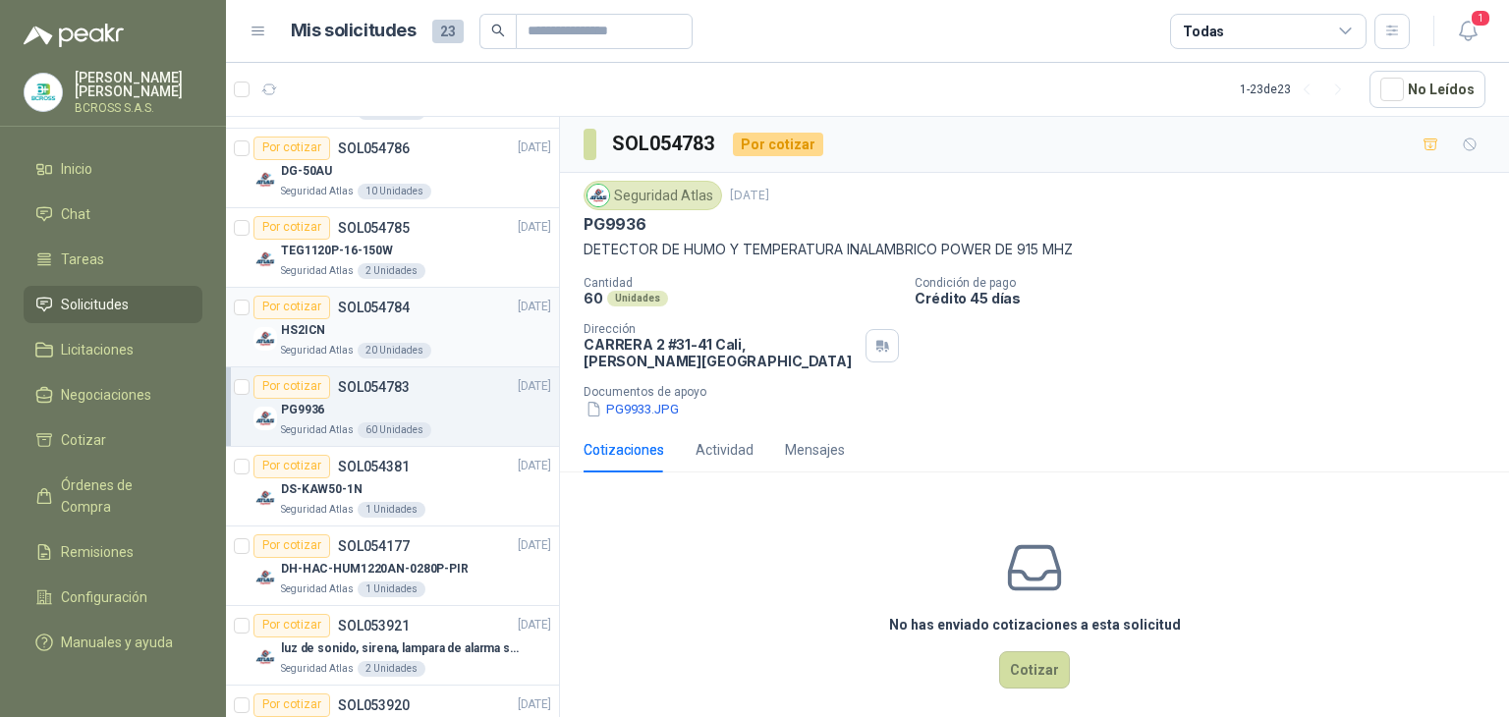
click at [453, 331] on div "HS2ICN" at bounding box center [416, 331] width 270 height 24
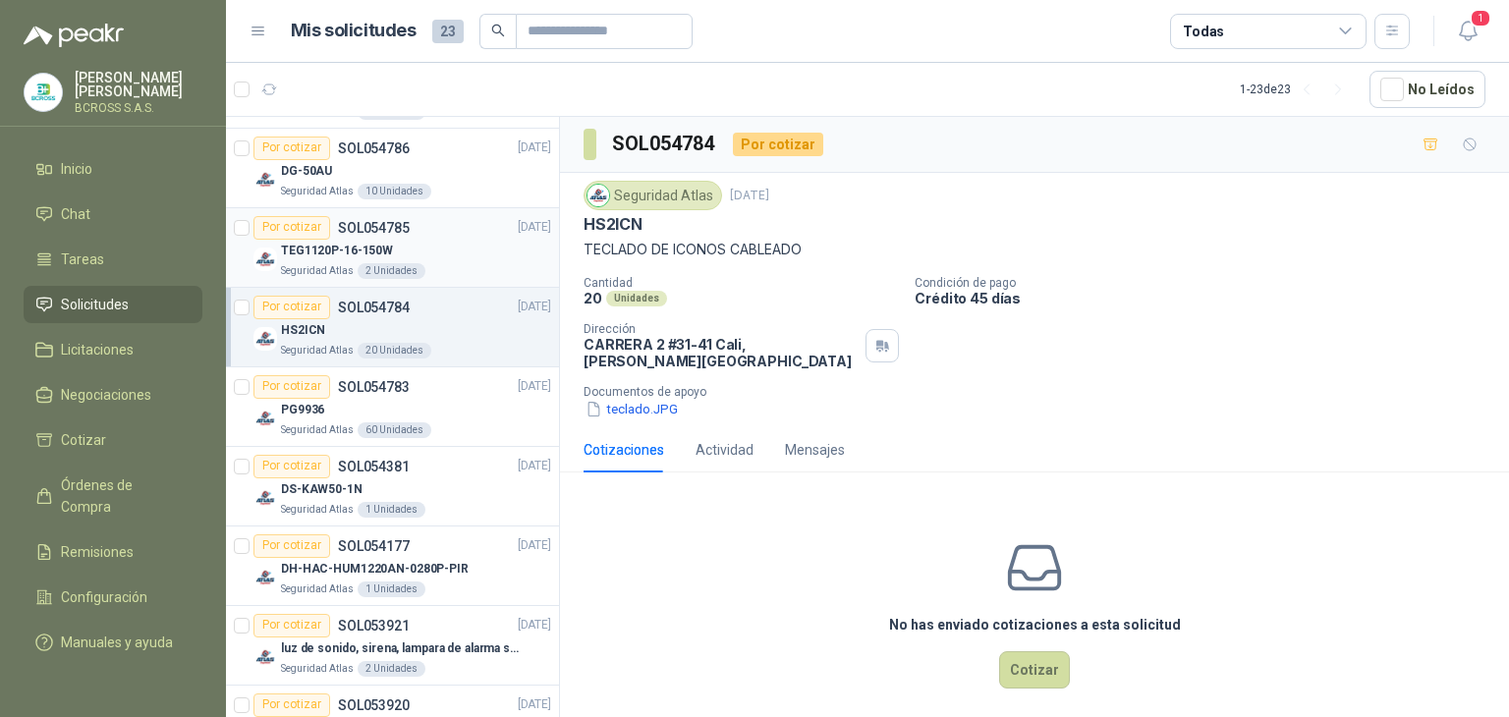
click at [440, 247] on div "TEG1120P-16-150W" at bounding box center [416, 252] width 270 height 24
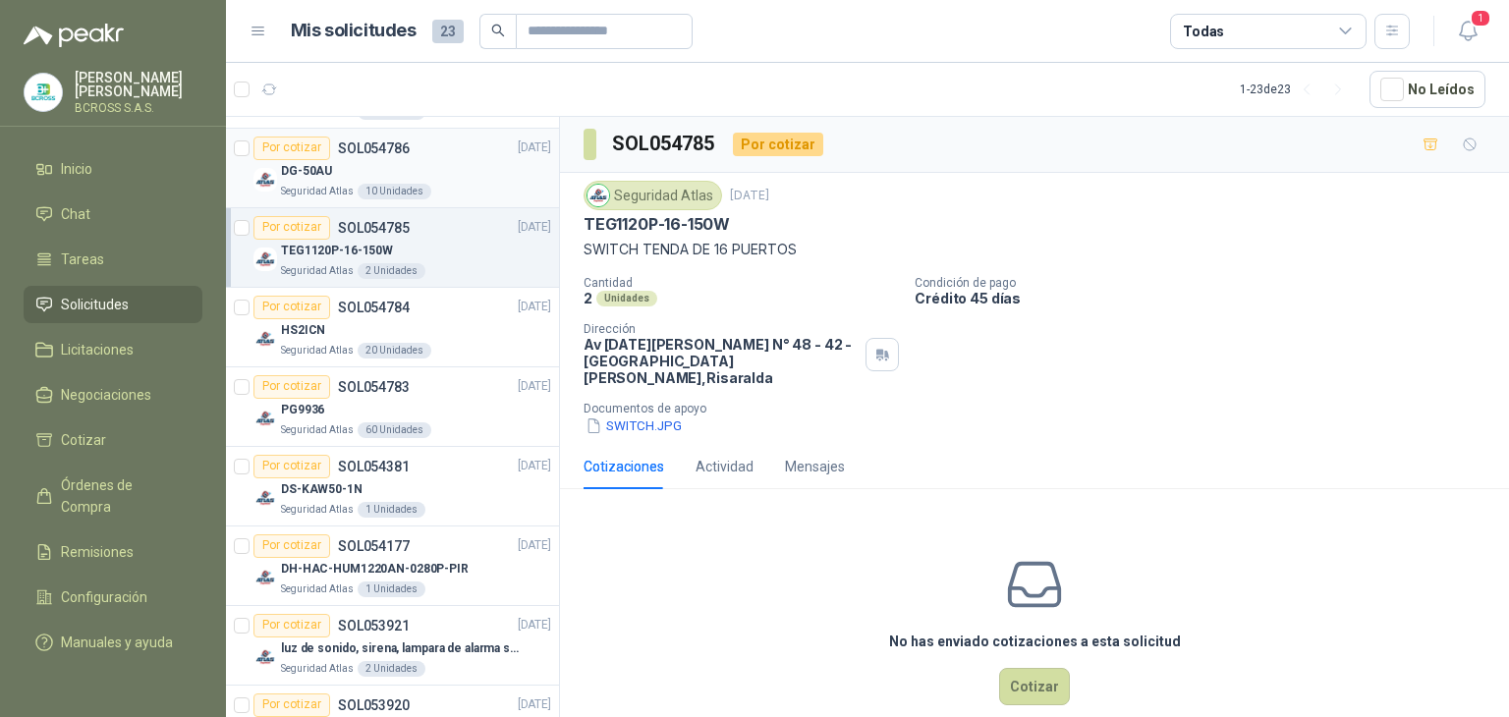
click at [464, 174] on div "DG-50AU" at bounding box center [416, 172] width 270 height 24
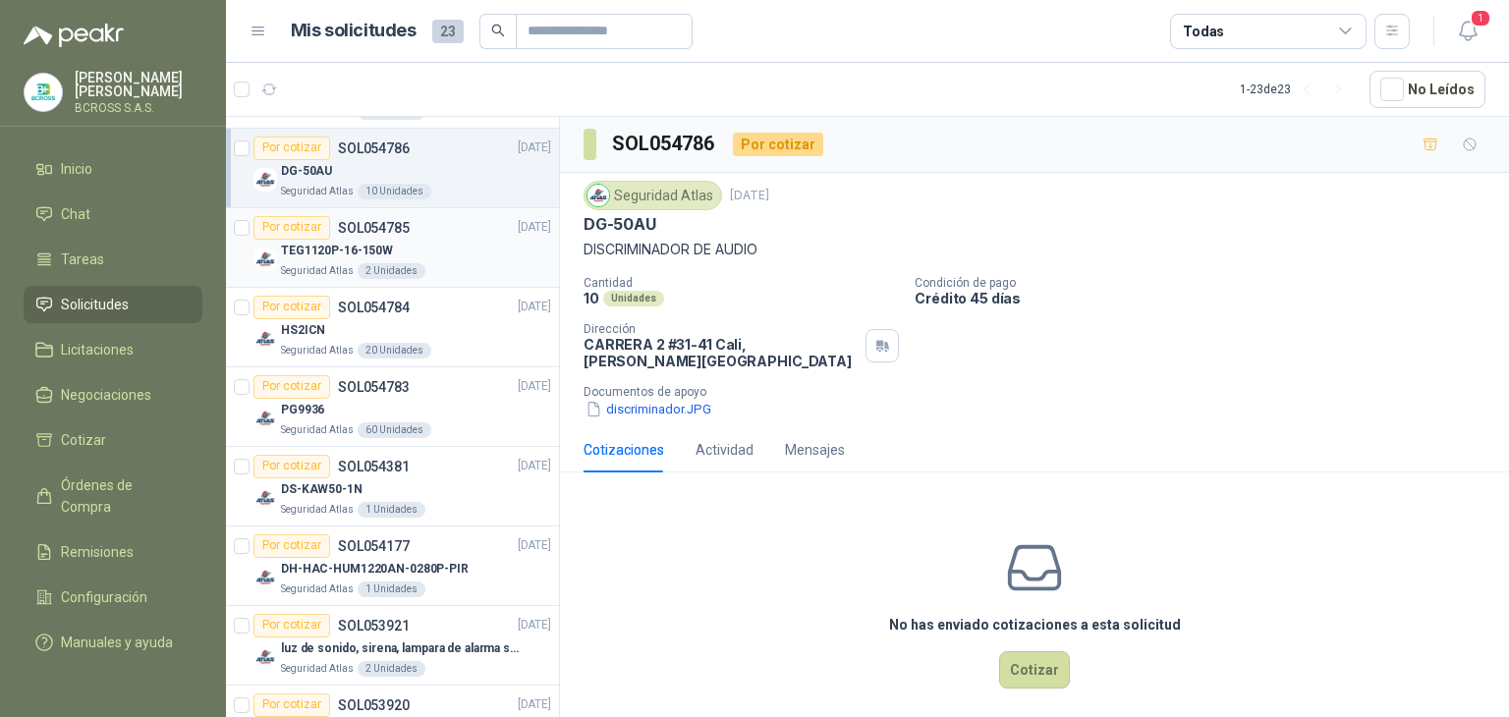
click at [432, 252] on div "TEG1120P-16-150W" at bounding box center [416, 252] width 270 height 24
click at [476, 243] on div "TEG1120P-16-150W" at bounding box center [416, 252] width 270 height 24
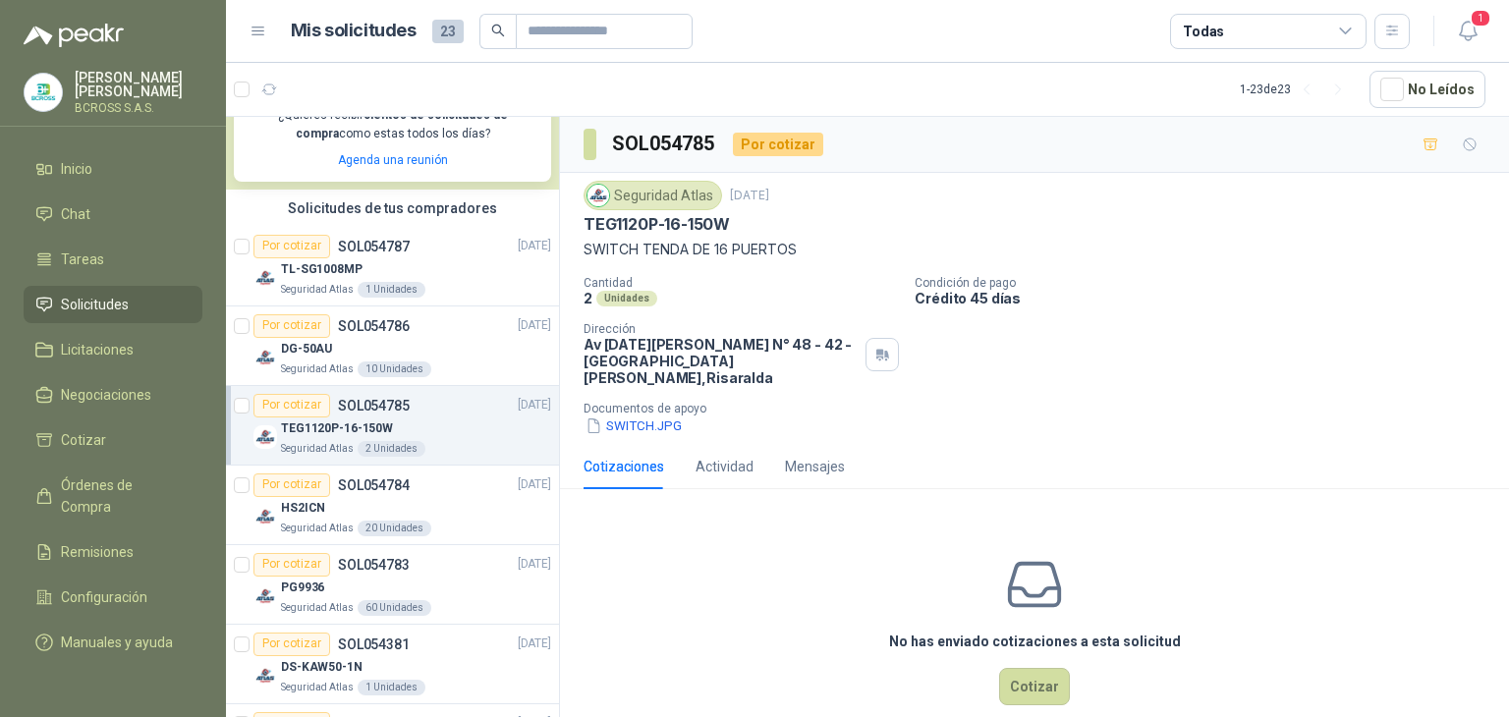
scroll to position [390, 0]
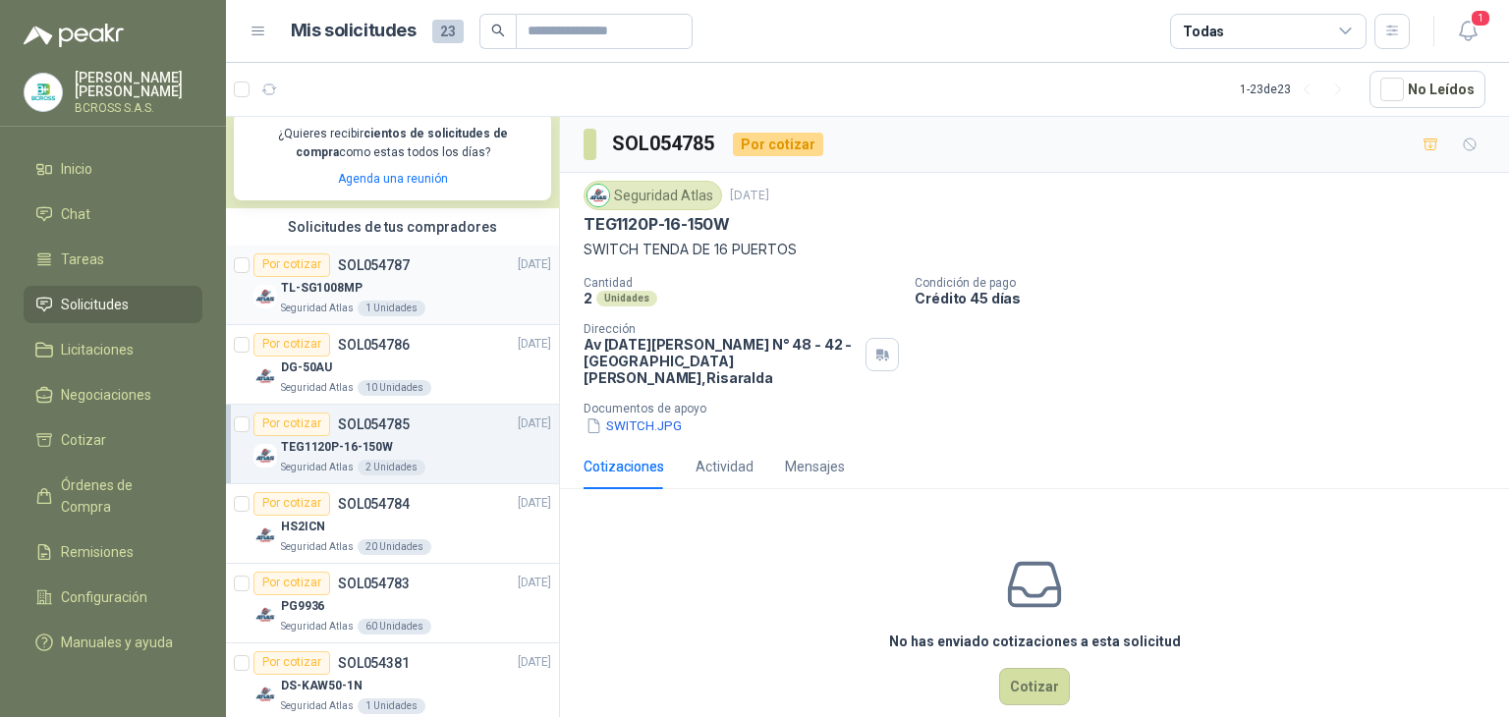
drag, startPoint x: 423, startPoint y: 272, endPoint x: 527, endPoint y: 268, distance: 103.2
click at [423, 272] on div "Por cotizar SOL054787 [DATE]" at bounding box center [402, 265] width 298 height 24
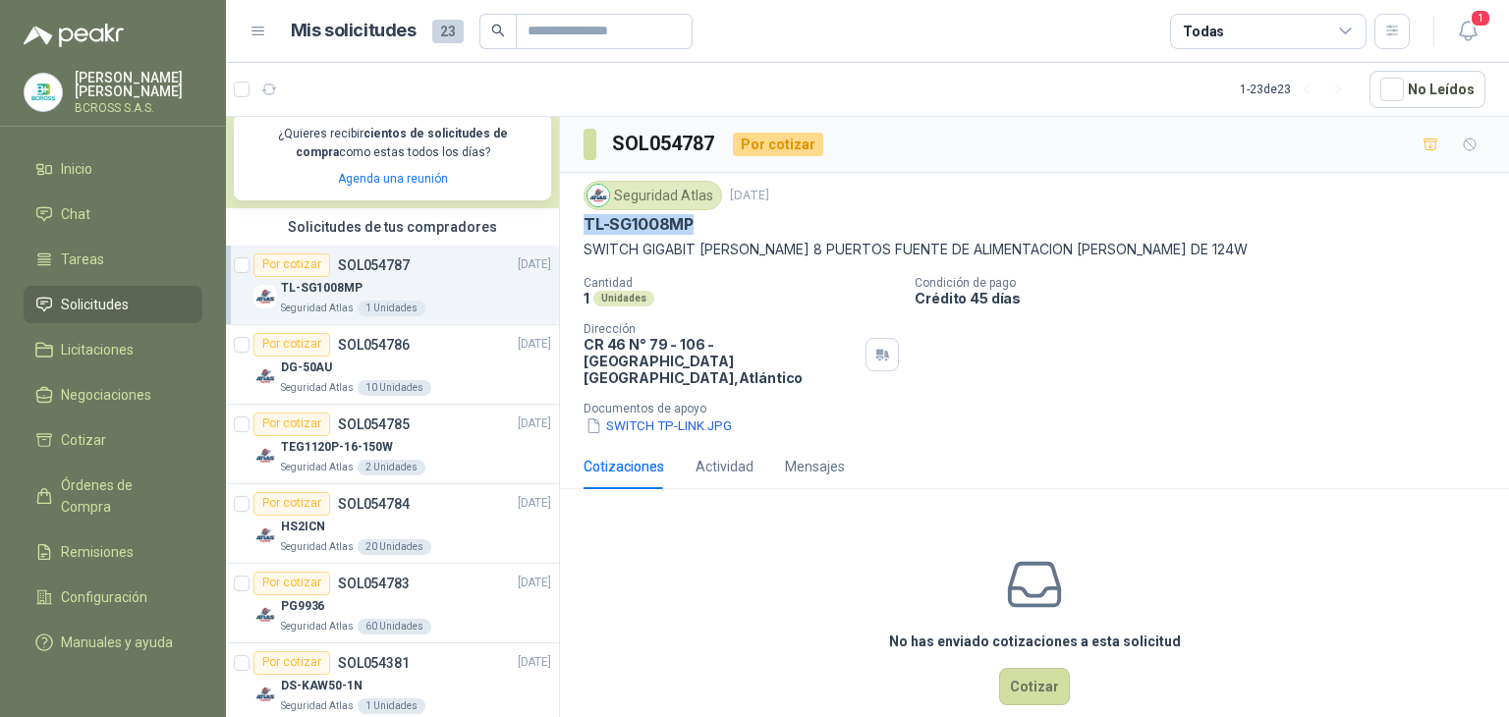
drag, startPoint x: 585, startPoint y: 227, endPoint x: 689, endPoint y: 227, distance: 104.1
click at [689, 227] on p "TL-SG1008MP" at bounding box center [639, 224] width 110 height 21
copy p "TL-SG1008MP"
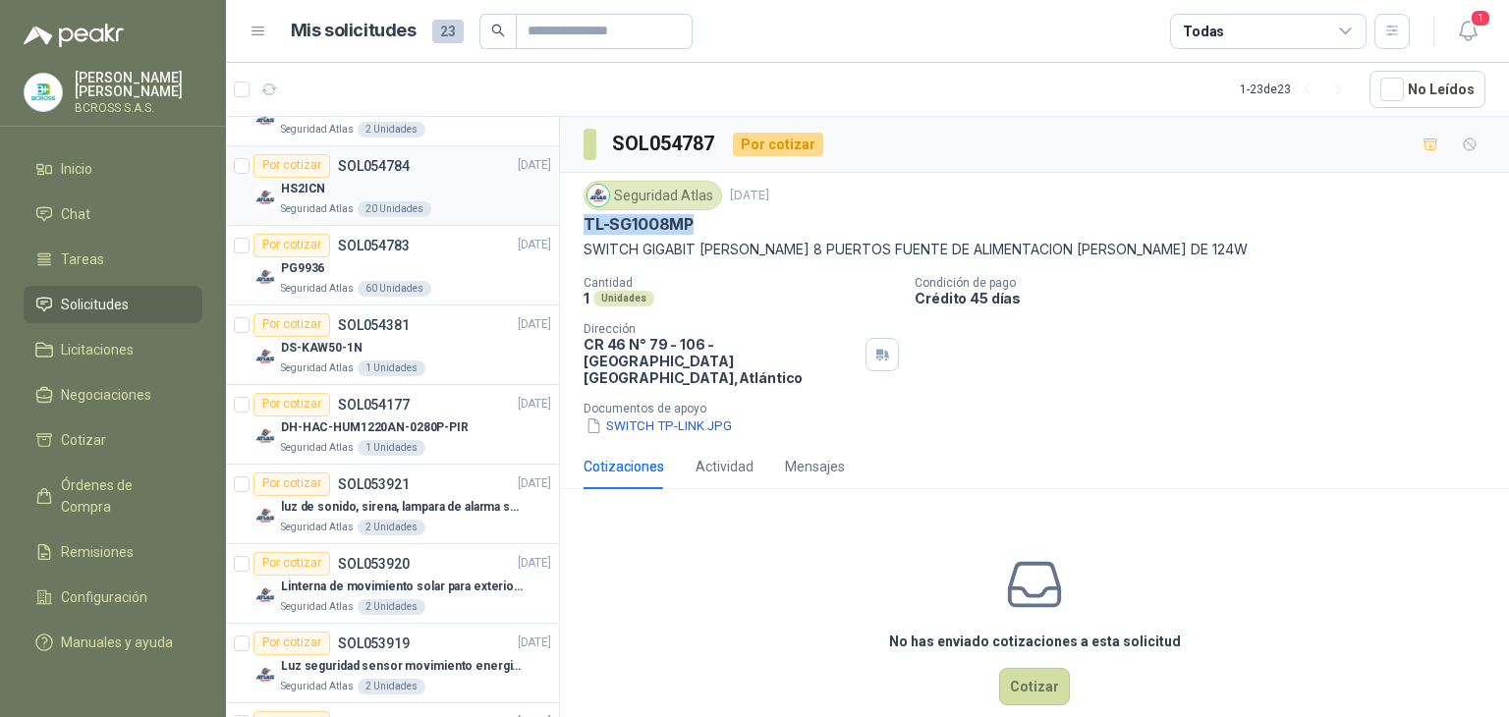
scroll to position [786, 0]
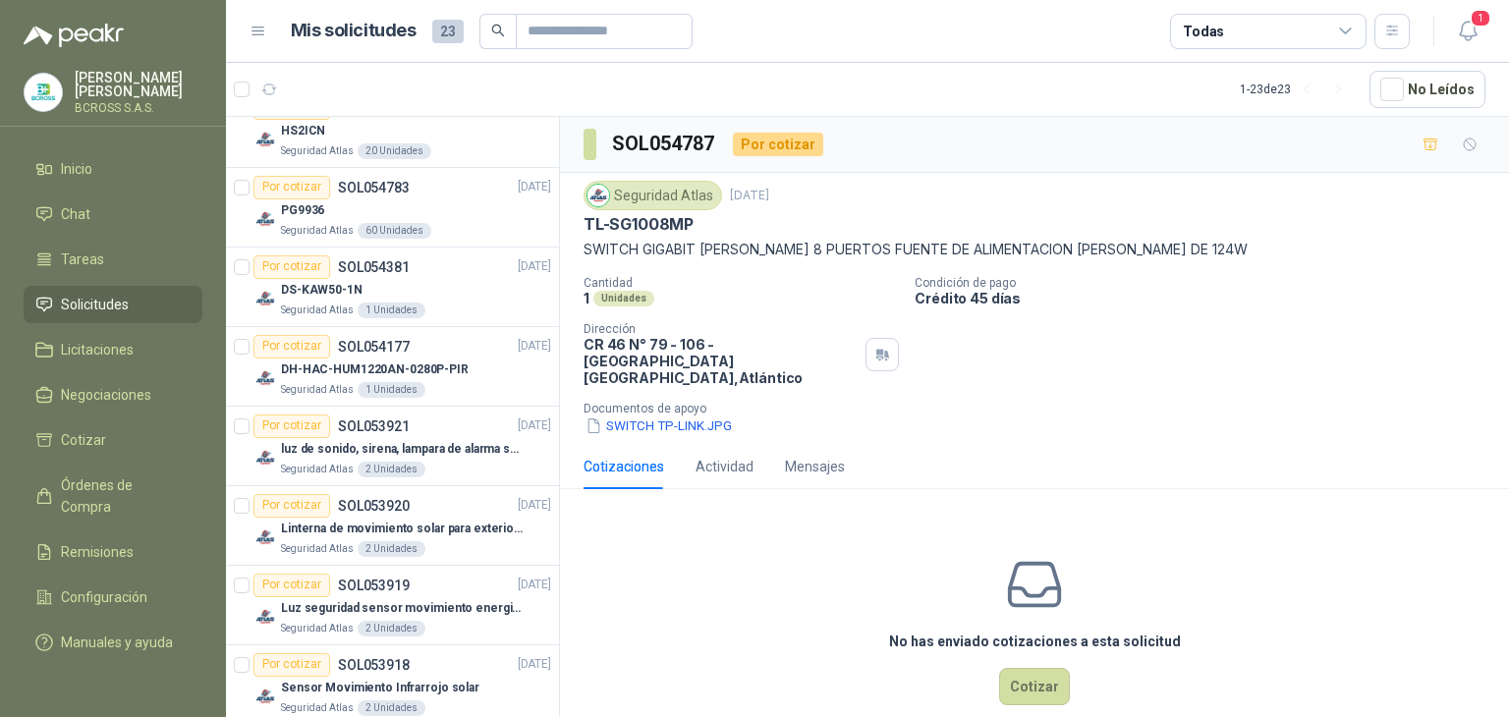
click at [798, 256] on p "SWITCH GIGABIT [PERSON_NAME] 8 PUERTOS FUENTE DE ALIMENTACION [PERSON_NAME] DE …" at bounding box center [1035, 250] width 902 height 22
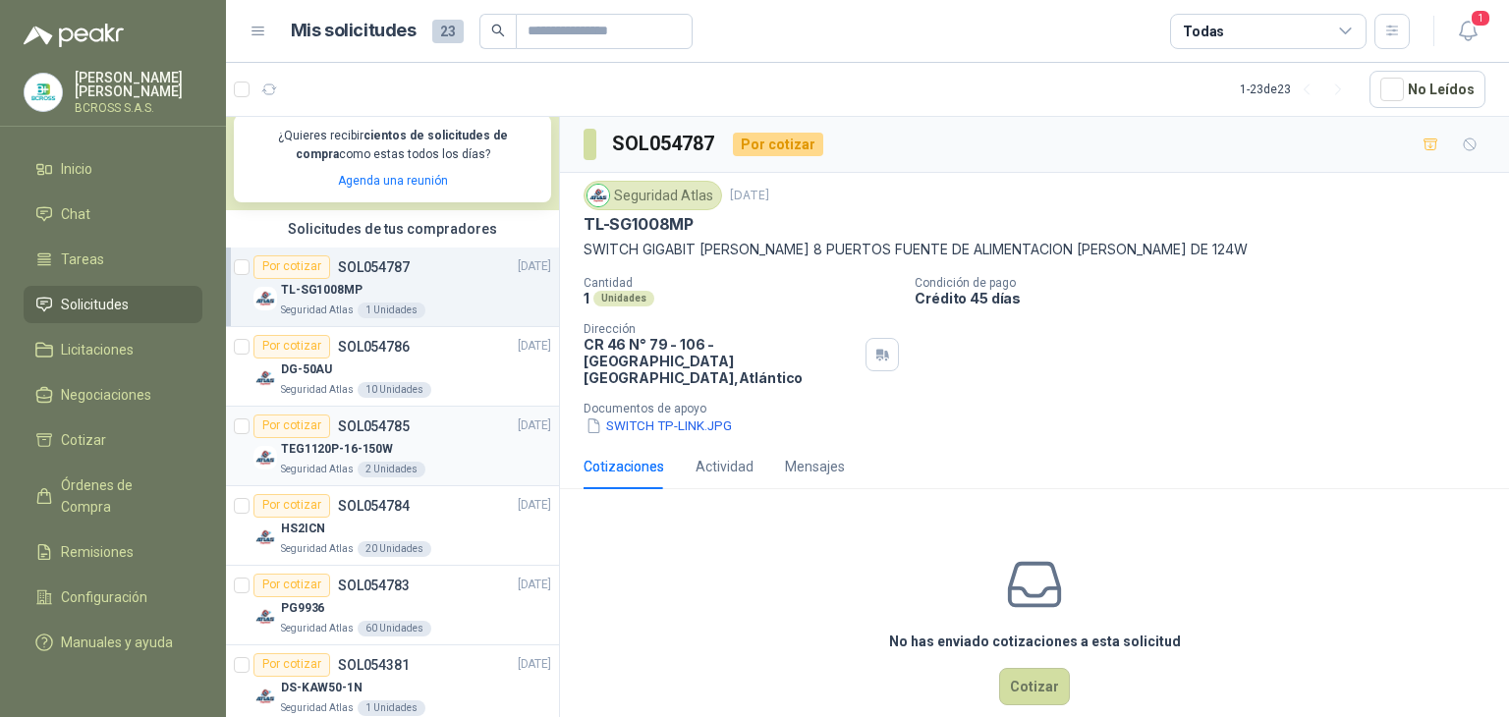
scroll to position [393, 0]
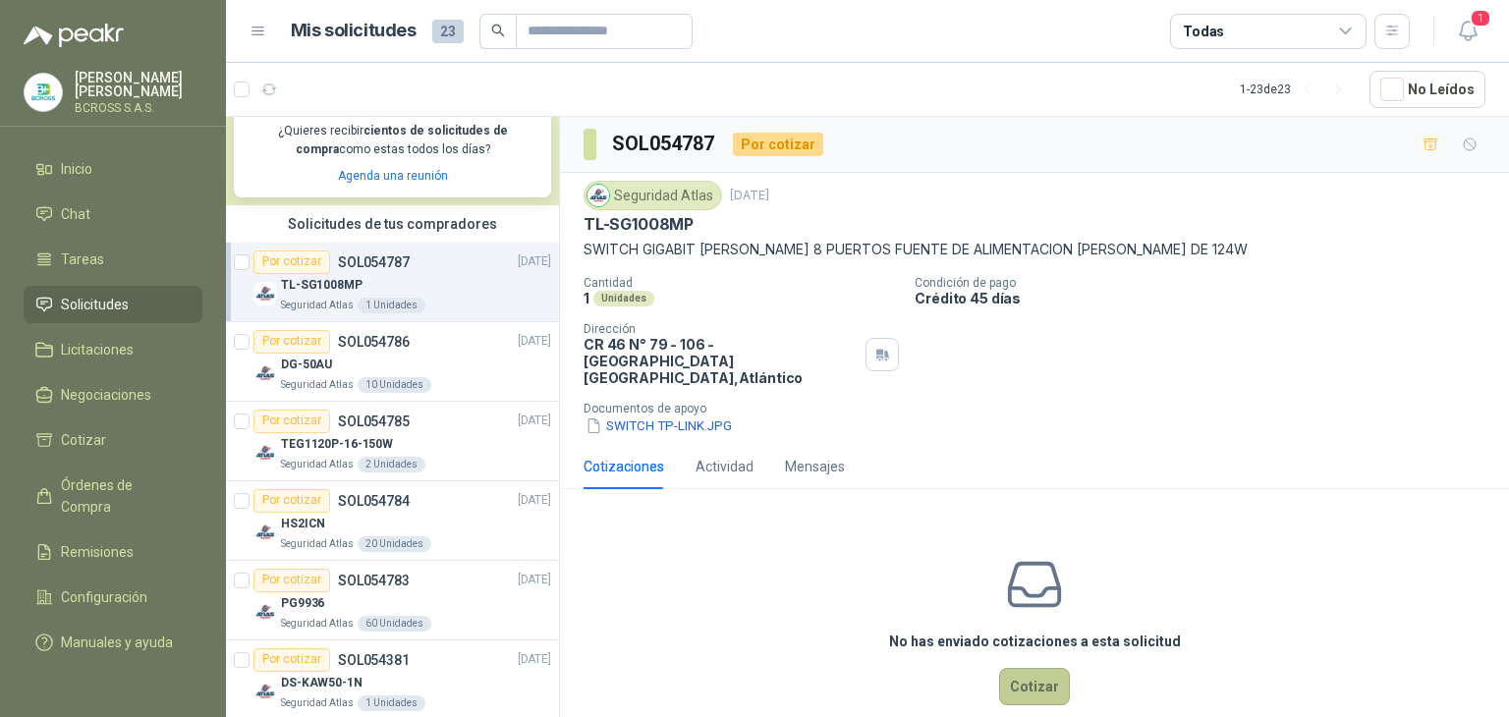
click at [1027, 674] on button "Cotizar" at bounding box center [1034, 686] width 71 height 37
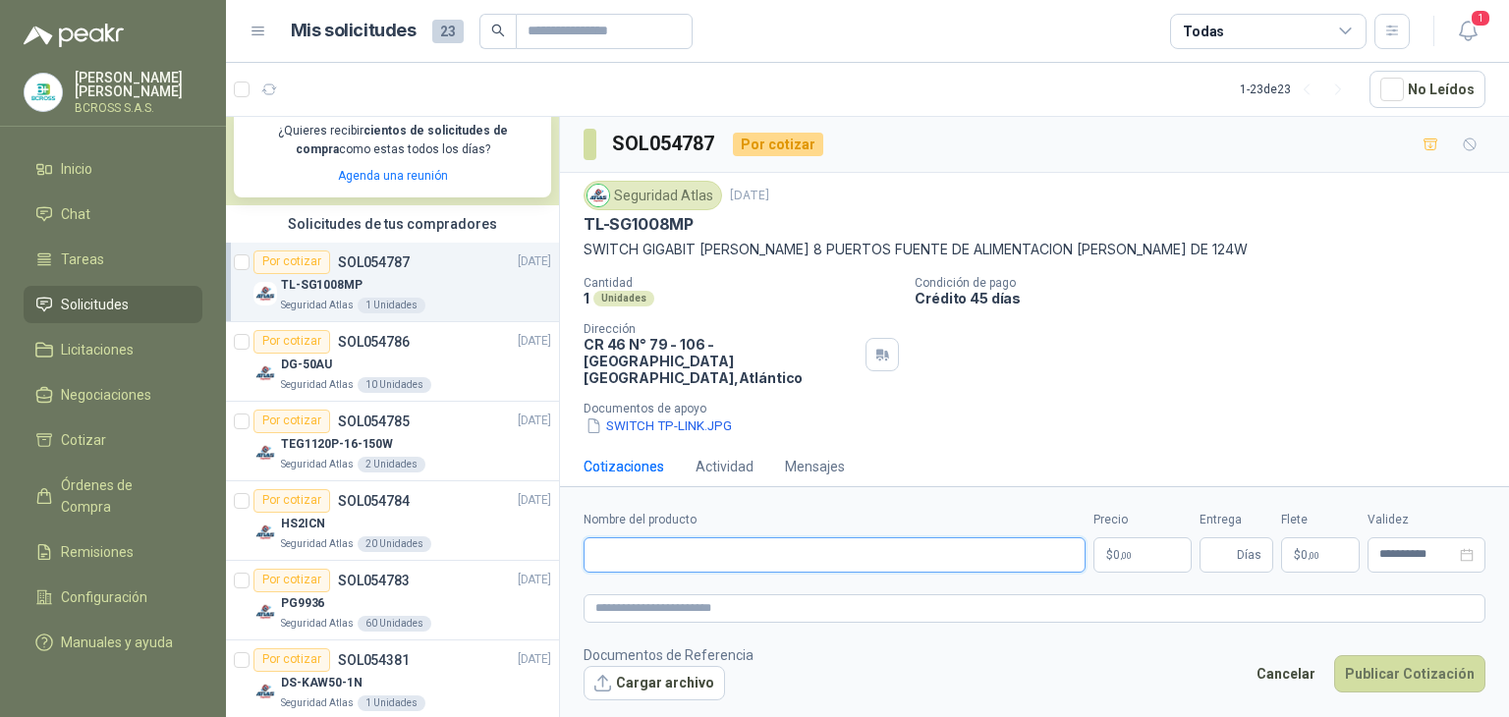
click at [735, 548] on input "Nombre del producto" at bounding box center [835, 554] width 502 height 35
paste input "**********"
type input "**********"
click at [700, 607] on textarea at bounding box center [1035, 608] width 902 height 28
paste textarea "**********"
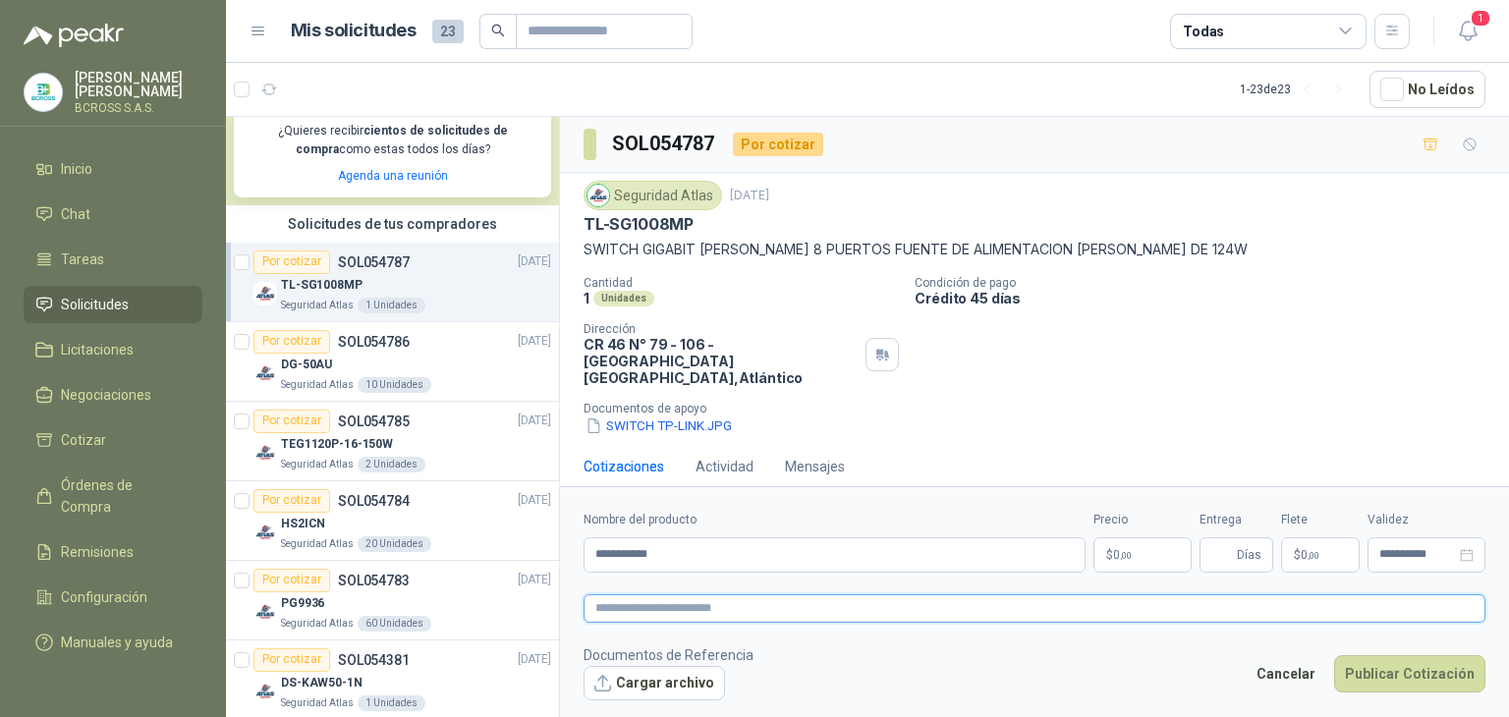
type textarea "**********"
click at [826, 606] on textarea "**********" at bounding box center [1035, 608] width 902 height 28
type textarea "**********"
click at [1106, 560] on p "$ 0 ,00" at bounding box center [1142, 554] width 98 height 35
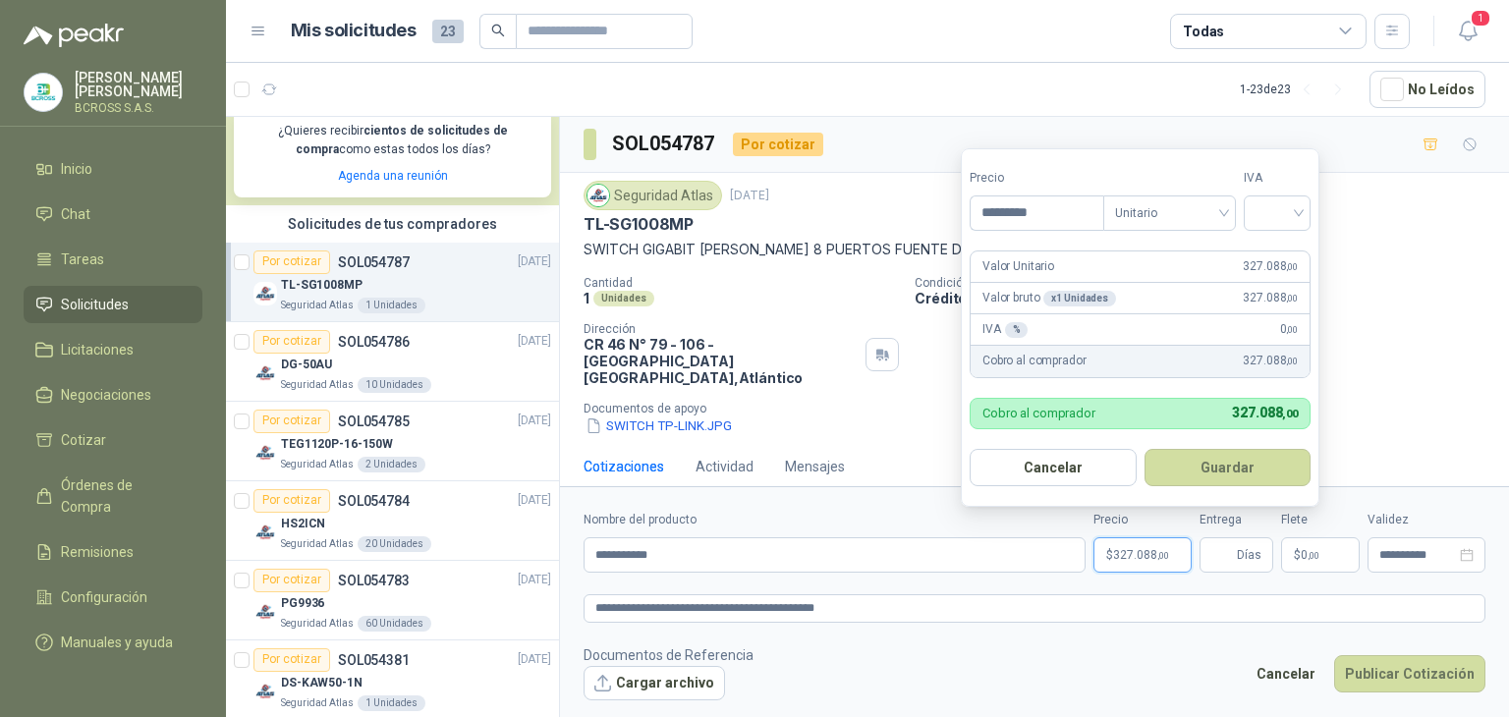
type input "*********"
click at [1273, 213] on input "search" at bounding box center [1277, 210] width 43 height 29
click at [1273, 252] on div "19%" at bounding box center [1281, 255] width 36 height 22
click at [1223, 466] on button "Guardar" at bounding box center [1231, 467] width 169 height 37
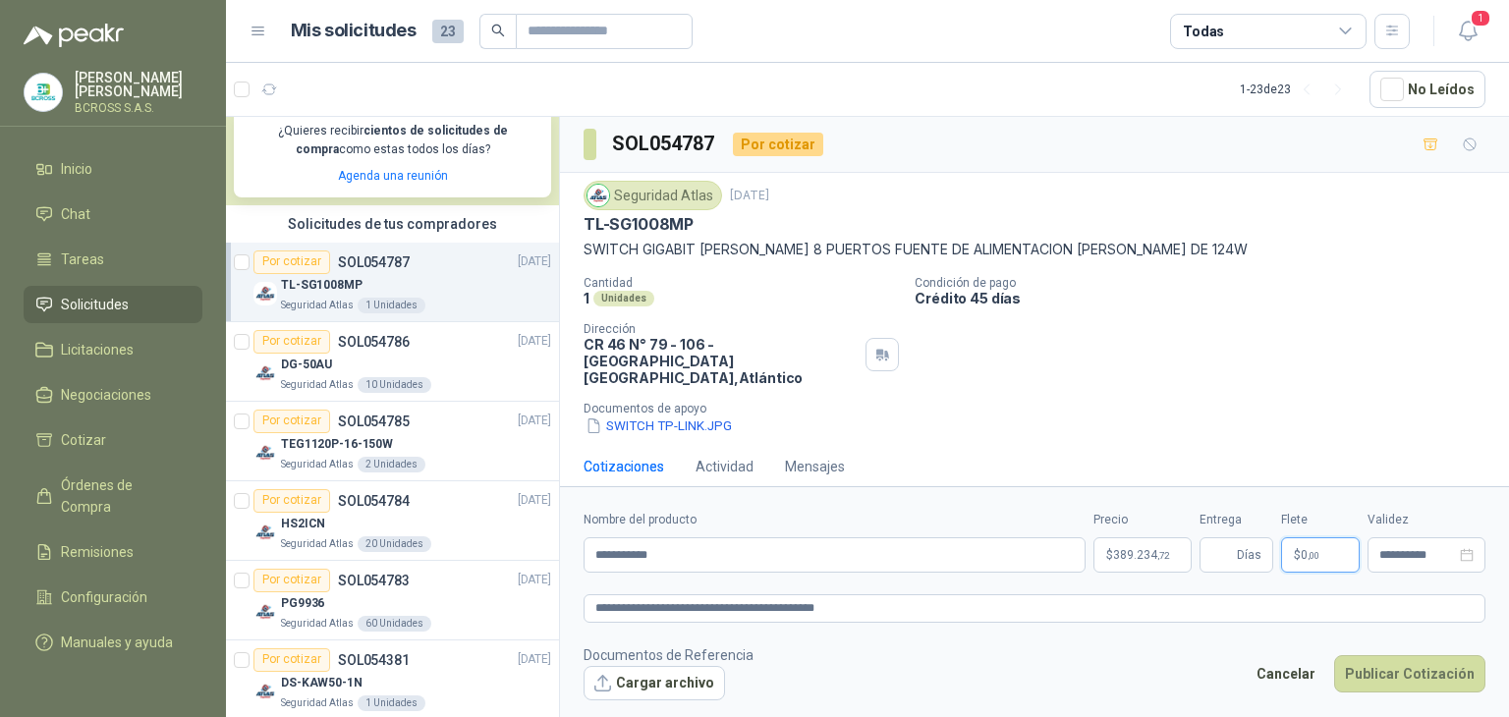
click at [1320, 551] on p "$ 0 ,00" at bounding box center [1320, 554] width 79 height 35
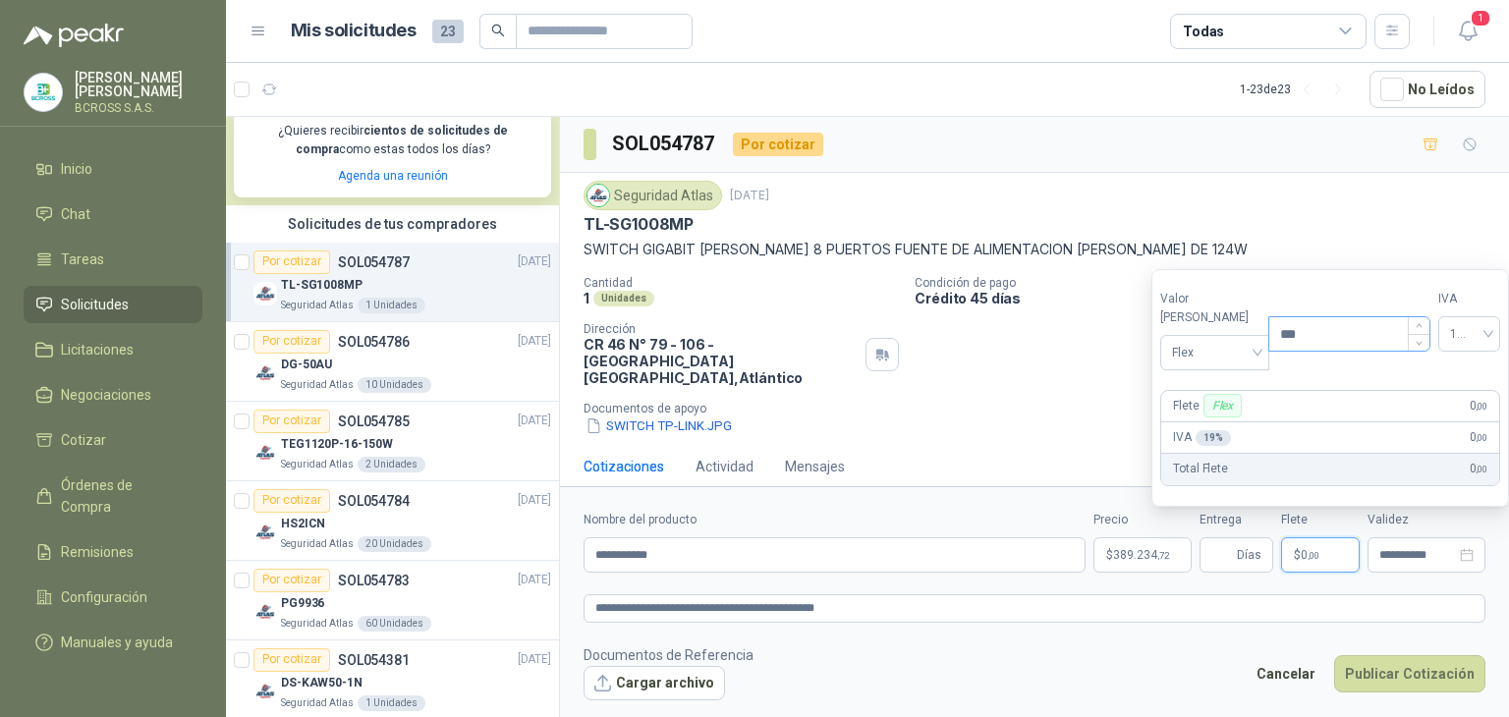
drag, startPoint x: 1308, startPoint y: 347, endPoint x: 1260, endPoint y: 339, distance: 47.8
click at [1270, 343] on input "***" at bounding box center [1349, 333] width 160 height 33
type input "********"
click at [1348, 247] on p "SWITCH GIGABIT [PERSON_NAME] 8 PUERTOS FUENTE DE ALIMENTACION [PERSON_NAME] DE …" at bounding box center [1035, 250] width 902 height 22
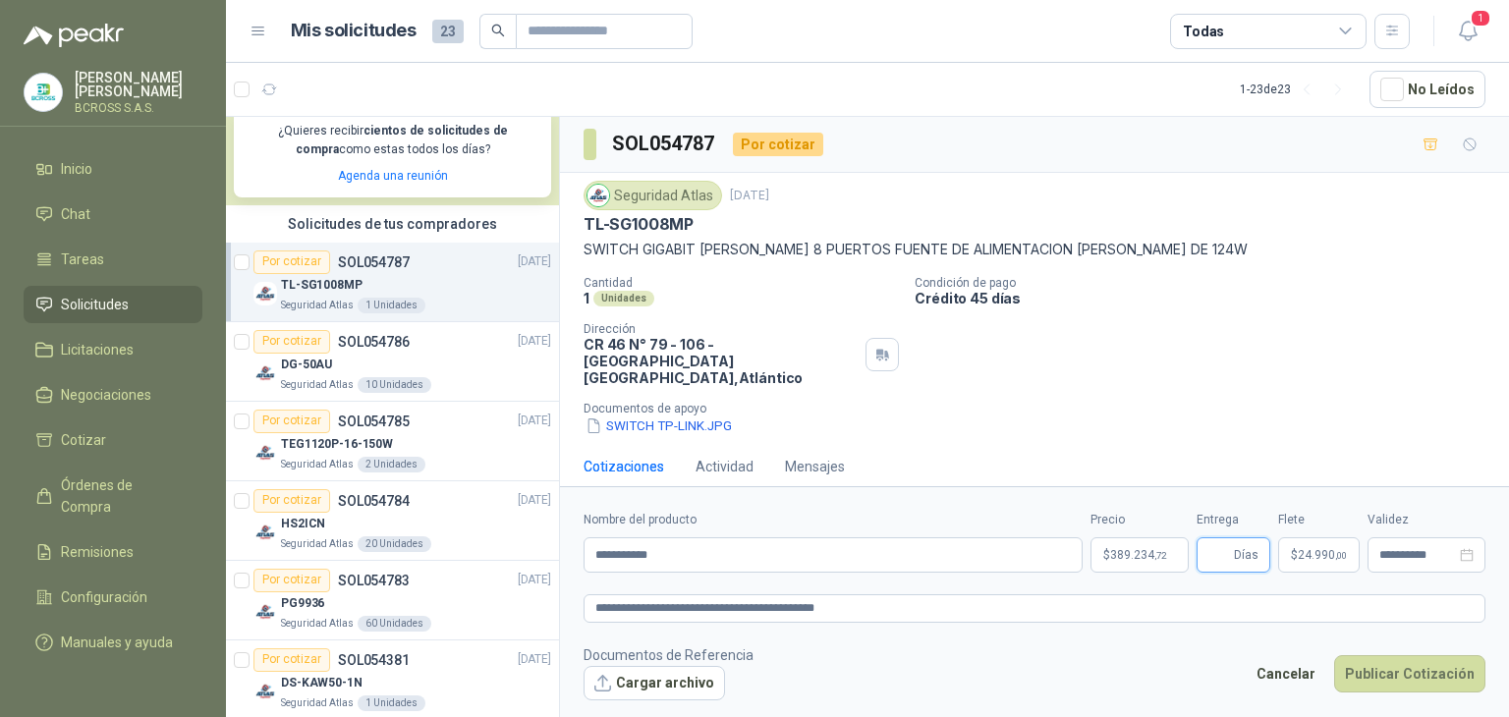
click at [1217, 555] on input "Entrega" at bounding box center [1219, 554] width 22 height 33
type input "*"
click at [1423, 679] on button "Publicar Cotización" at bounding box center [1409, 673] width 151 height 37
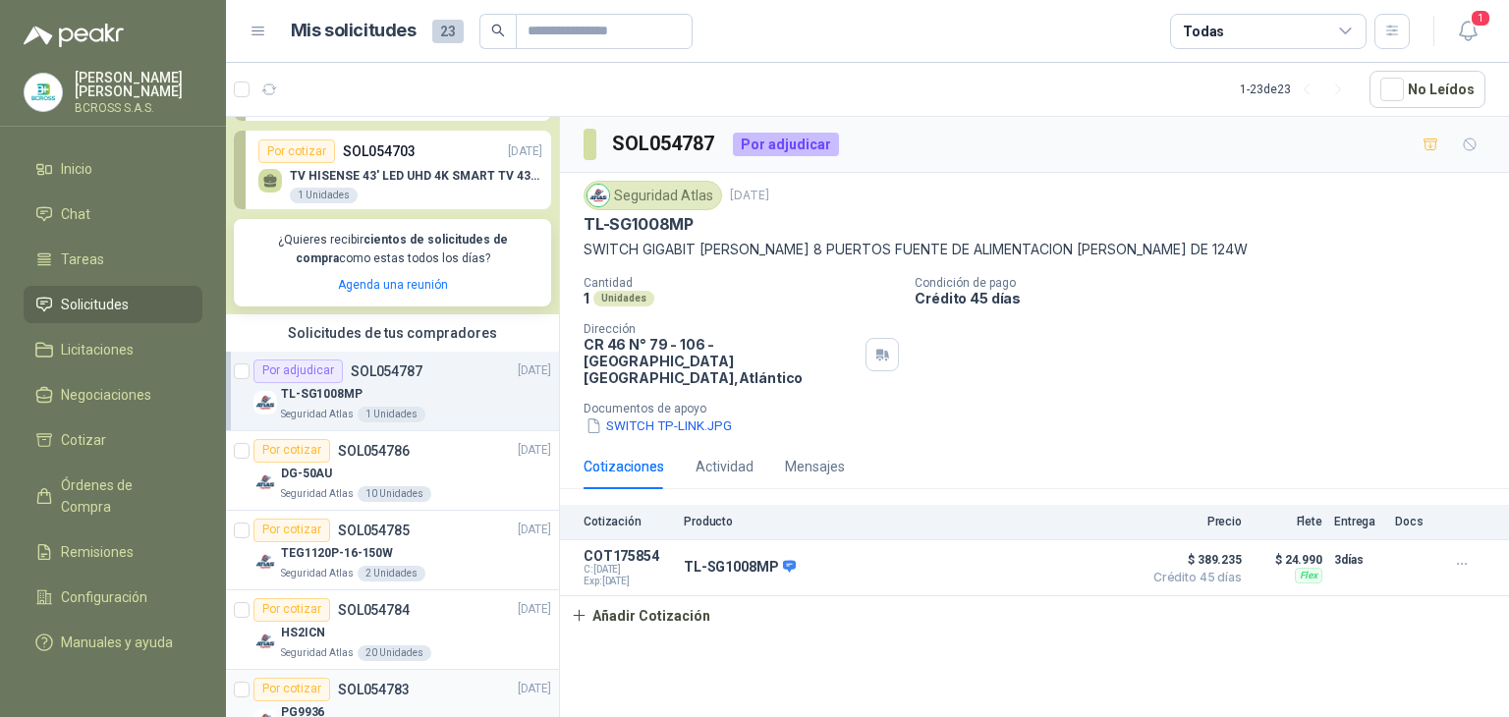
scroll to position [295, 0]
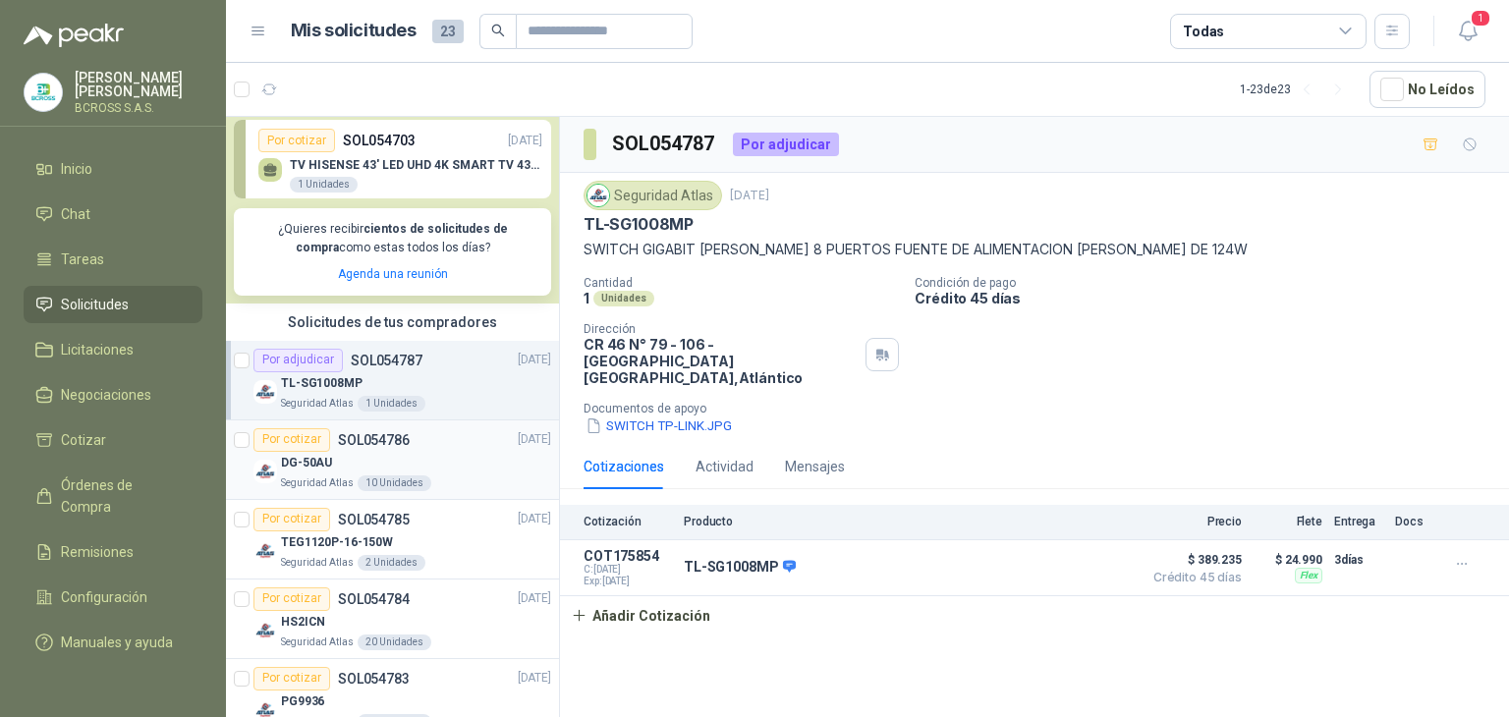
click at [461, 455] on div "DG-50AU" at bounding box center [416, 464] width 270 height 24
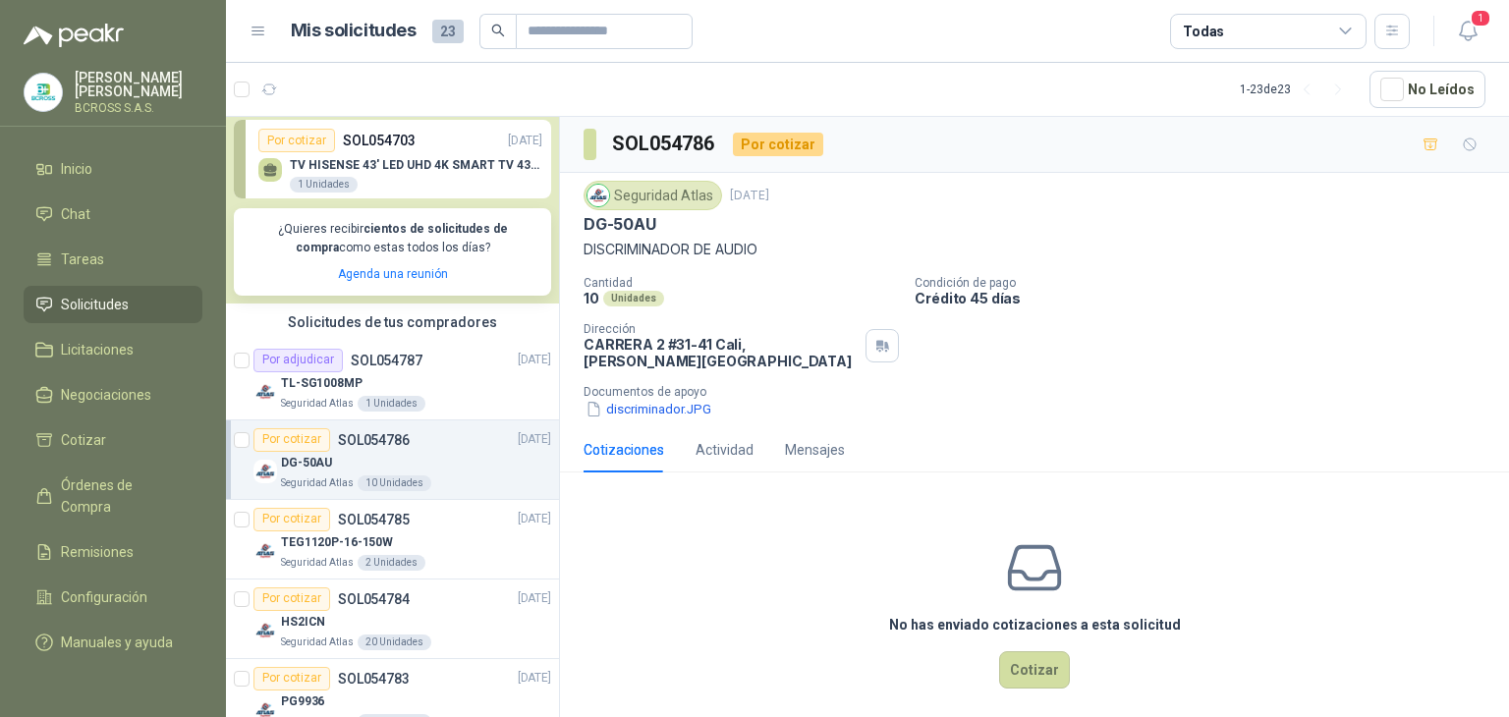
click at [753, 354] on div "Dirección [STREET_ADDRESS][PERSON_NAME]" at bounding box center [741, 345] width 315 height 47
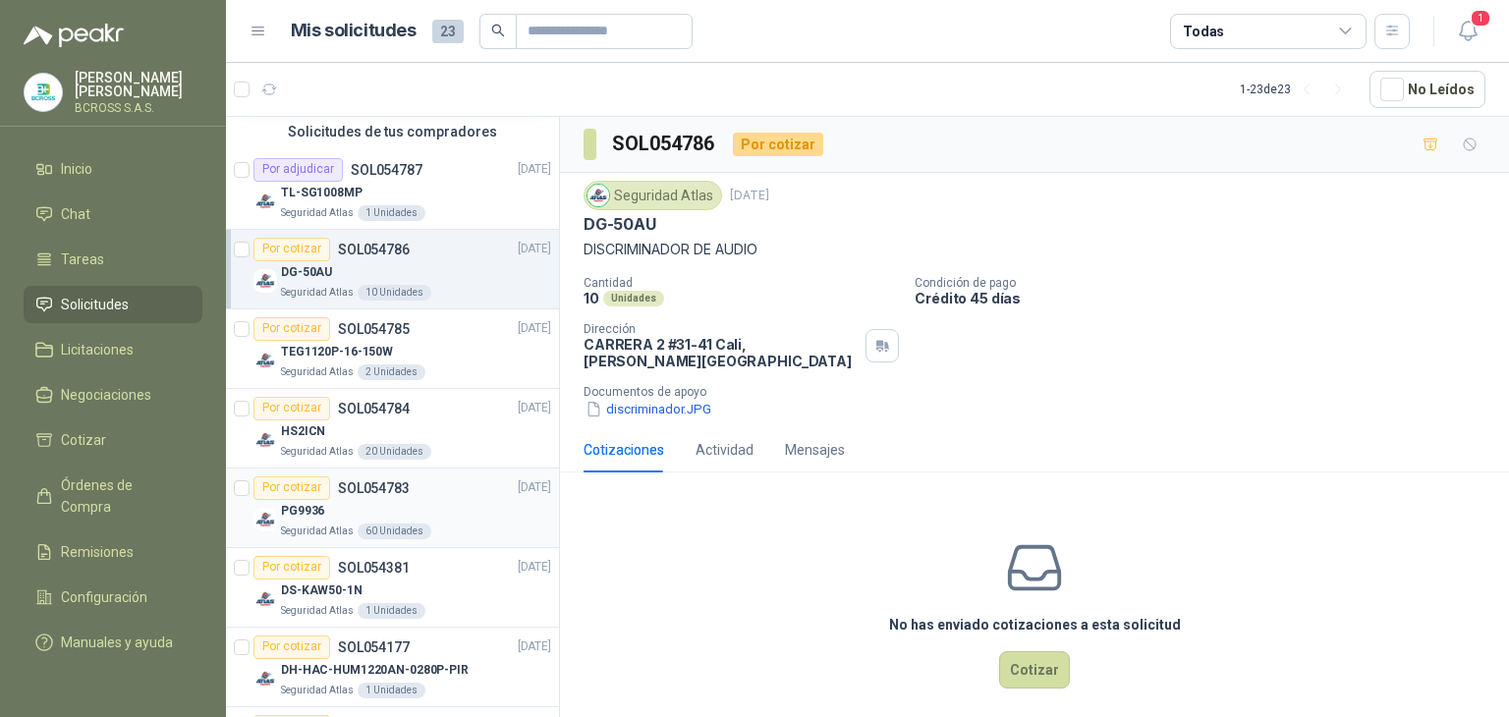
scroll to position [491, 0]
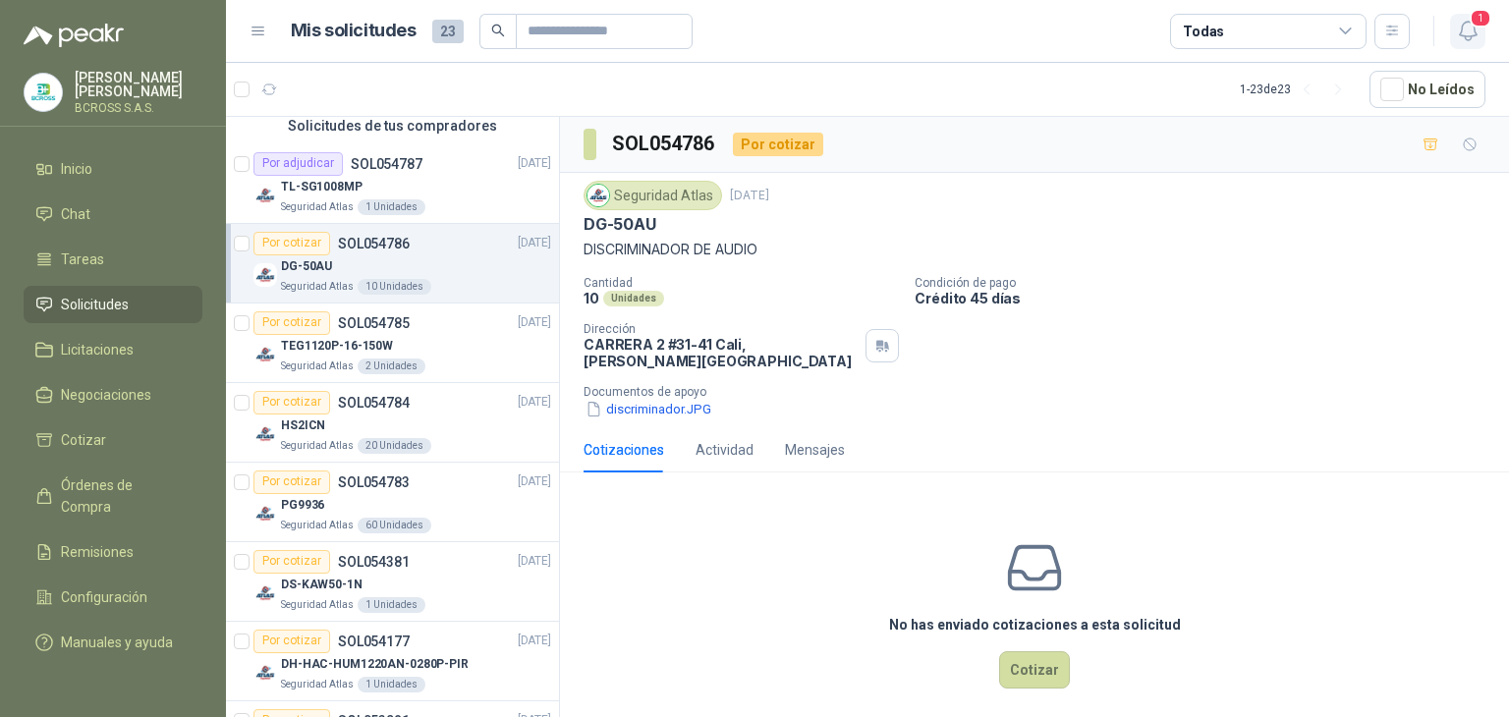
click at [1475, 29] on icon "button" at bounding box center [1468, 31] width 25 height 25
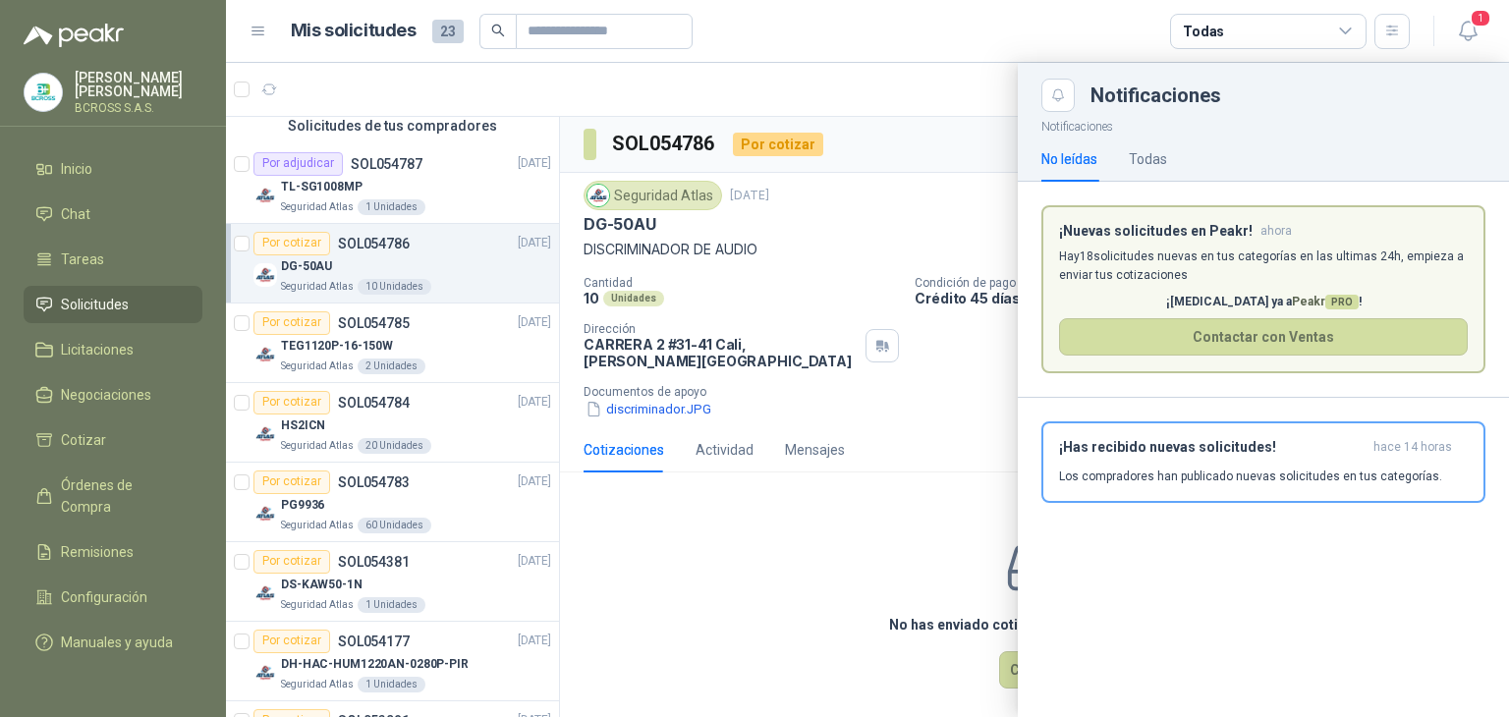
click at [1165, 239] on article "¡Nuevas solicitudes en Peakr! ahora Hay 18 solicitudes nuevas en tus categorías…" at bounding box center [1263, 289] width 444 height 169
click at [1143, 154] on div "Todas" at bounding box center [1148, 159] width 38 height 22
drag, startPoint x: 1468, startPoint y: 40, endPoint x: 1418, endPoint y: 61, distance: 54.2
click at [1469, 40] on icon "button" at bounding box center [1467, 31] width 17 height 19
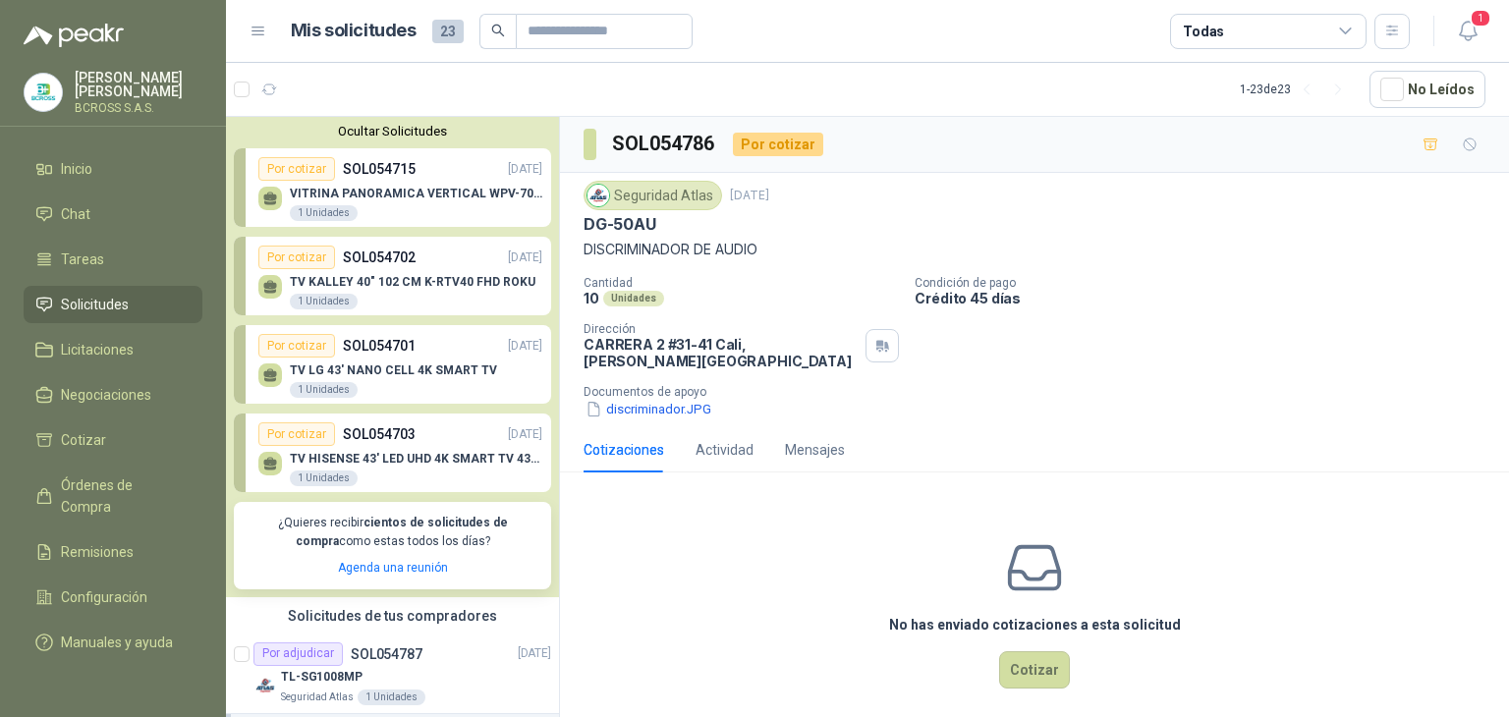
scroll to position [0, 0]
click at [365, 121] on div "Ocultar Solicitudes Por cotizar SOL054715 [DATE] VITRINA PANORAMICA VERTICAL WP…" at bounding box center [392, 357] width 333 height 481
click at [369, 142] on div "Ocultar Solicitudes Por cotizar SOL054715 [DATE] VITRINA PANORAMICA VERTICAL WP…" at bounding box center [392, 357] width 333 height 481
drag, startPoint x: 367, startPoint y: 135, endPoint x: 309, endPoint y: 212, distance: 96.9
click at [367, 135] on button "Ocultar Solicitudes" at bounding box center [392, 132] width 317 height 15
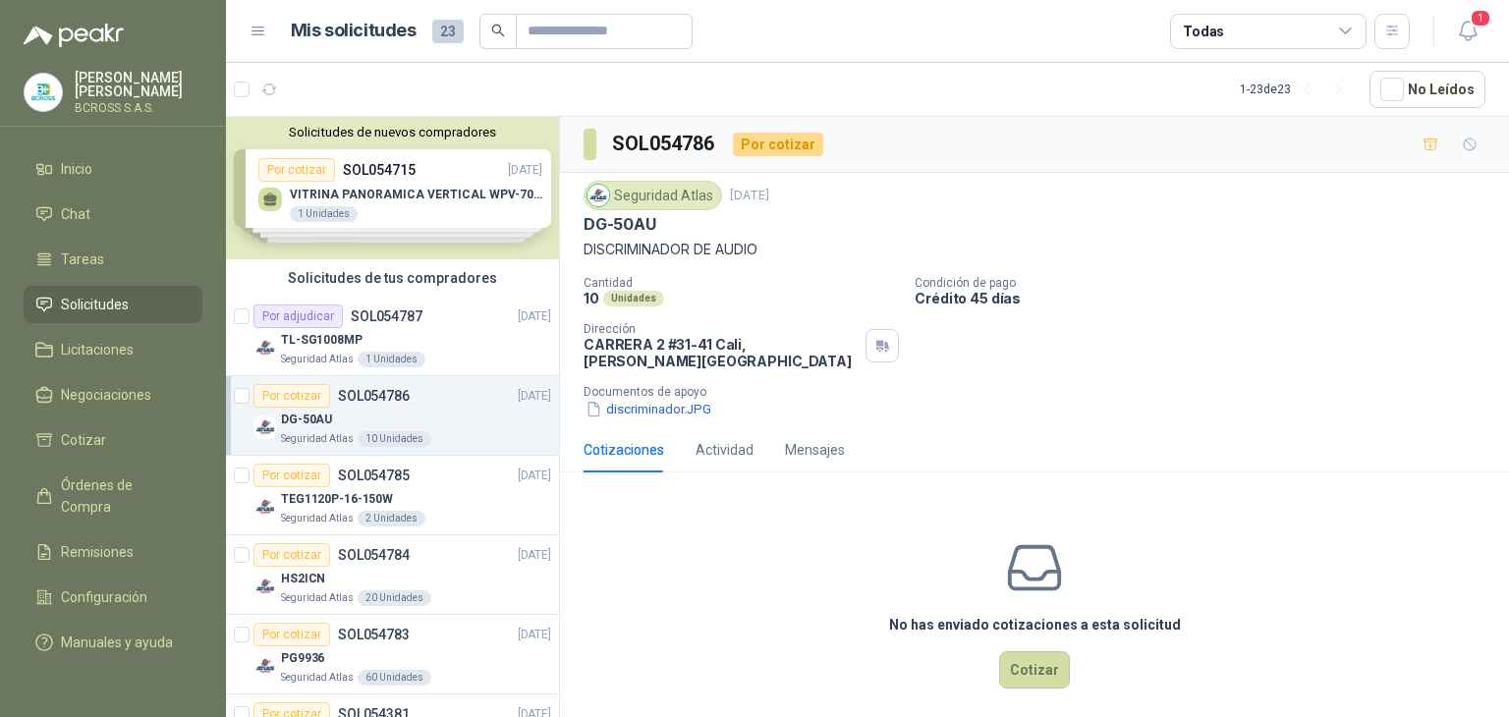
click at [98, 82] on p "[PERSON_NAME]" at bounding box center [139, 85] width 128 height 28
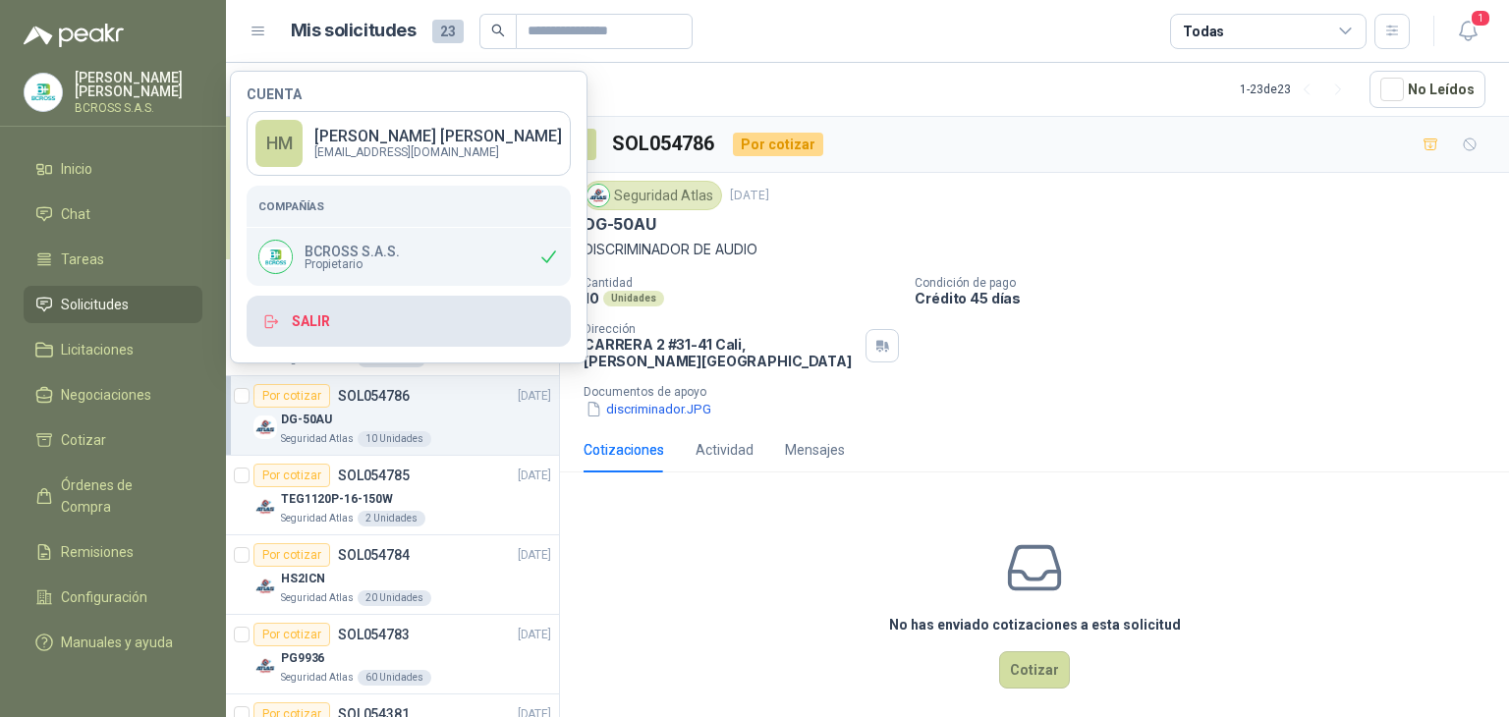
click at [381, 324] on button "Salir" at bounding box center [409, 321] width 324 height 51
